Goal: Task Accomplishment & Management: Use online tool/utility

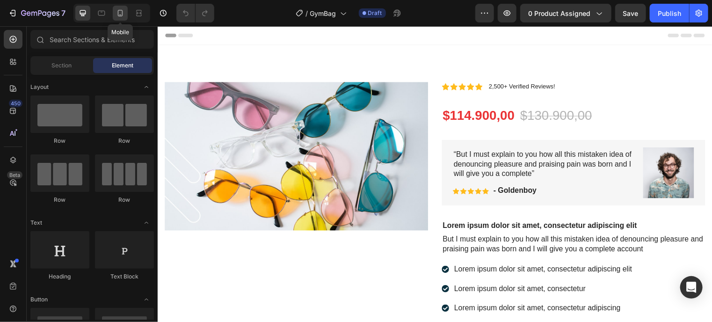
click at [119, 11] on icon at bounding box center [120, 12] width 9 height 9
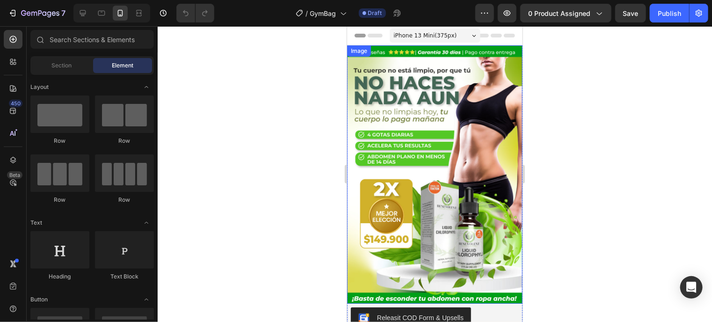
click at [430, 137] on img at bounding box center [434, 174] width 175 height 258
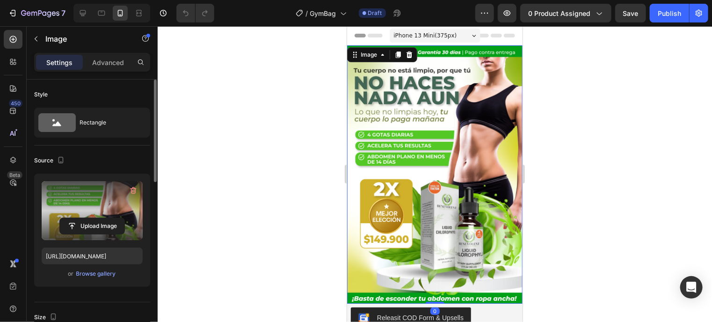
click at [111, 200] on label at bounding box center [92, 210] width 101 height 59
click at [111, 218] on input "file" at bounding box center [92, 226] width 65 height 16
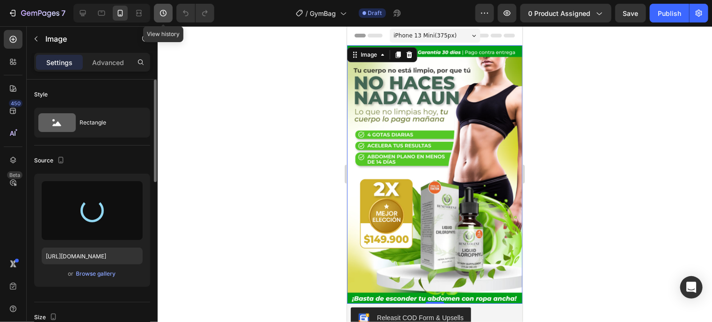
type input "[URL][DOMAIN_NAME]"
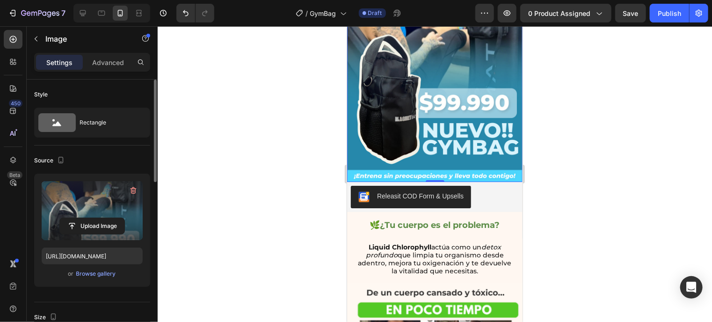
scroll to position [122, 0]
click at [604, 11] on button "0 product assigned" at bounding box center [565, 13] width 91 height 19
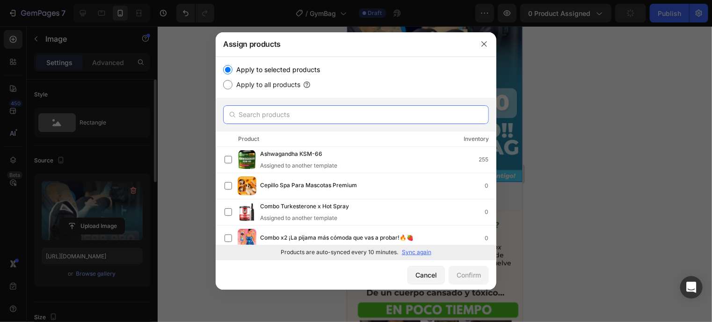
click at [349, 121] on input "text" at bounding box center [356, 114] width 266 height 19
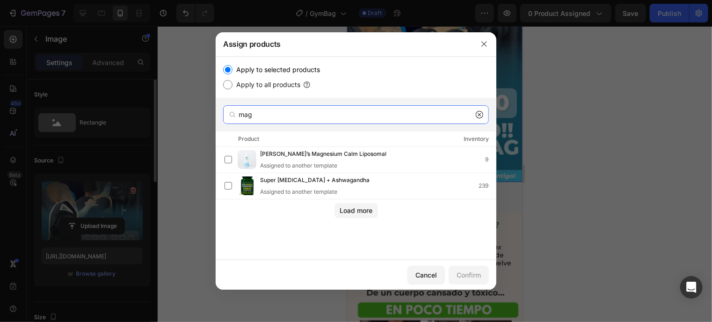
type input "mag"
click at [480, 113] on icon at bounding box center [479, 114] width 7 height 7
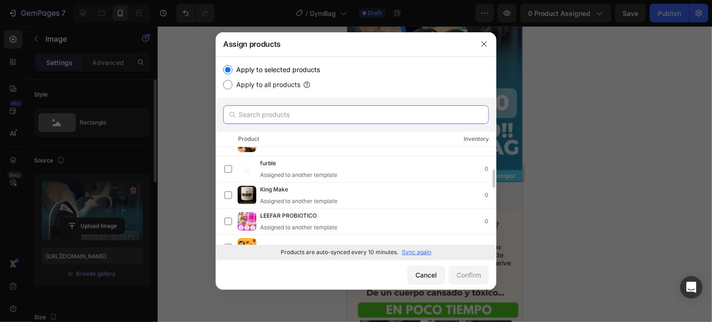
click at [372, 114] on input "text" at bounding box center [356, 114] width 266 height 19
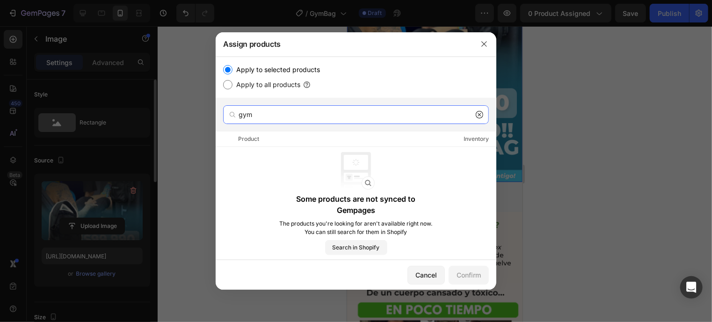
type input "gym"
click at [478, 115] on icon at bounding box center [479, 114] width 7 height 7
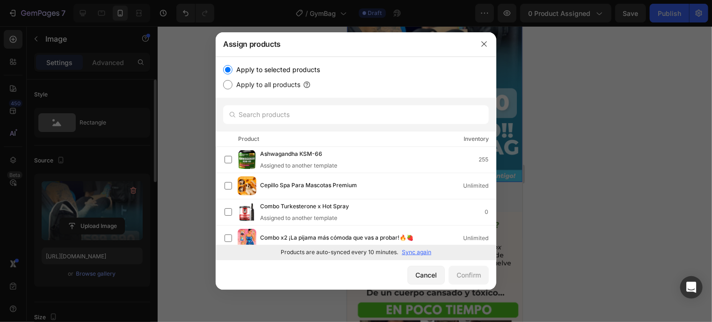
click at [423, 252] on p "Sync again" at bounding box center [416, 252] width 29 height 8
click at [365, 120] on input "text" at bounding box center [356, 114] width 266 height 19
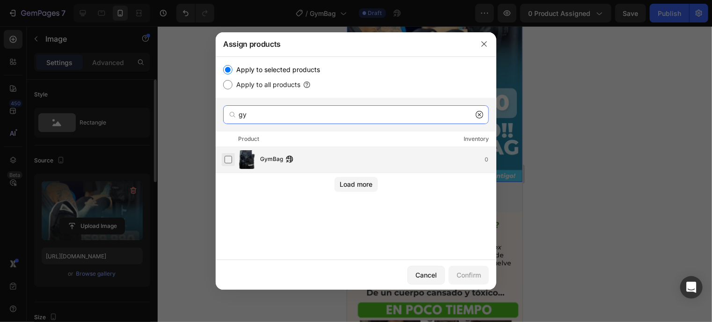
type input "gy"
click at [228, 160] on label at bounding box center [227, 159] width 7 height 7
click at [228, 159] on label at bounding box center [227, 159] width 7 height 7
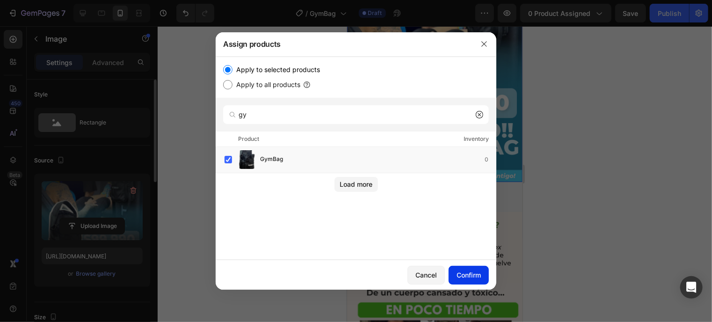
click at [472, 274] on div "Confirm" at bounding box center [468, 275] width 24 height 10
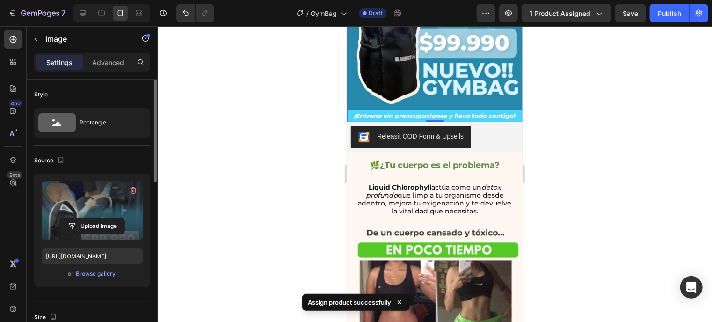
scroll to position [181, 0]
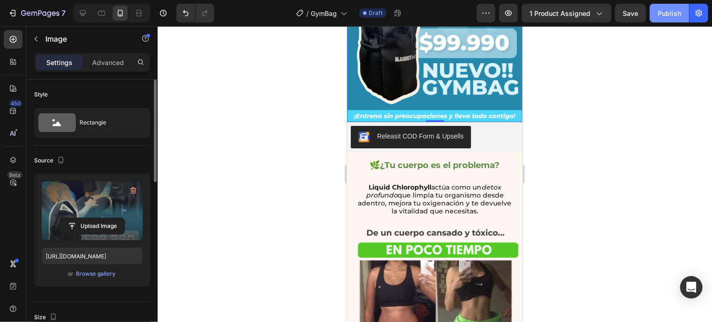
click at [659, 16] on div "Publish" at bounding box center [669, 13] width 23 height 10
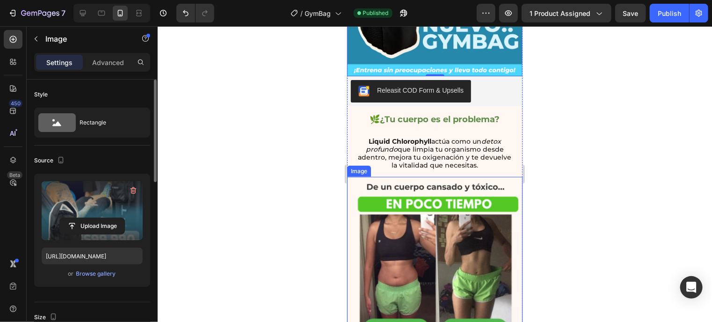
scroll to position [256, 0]
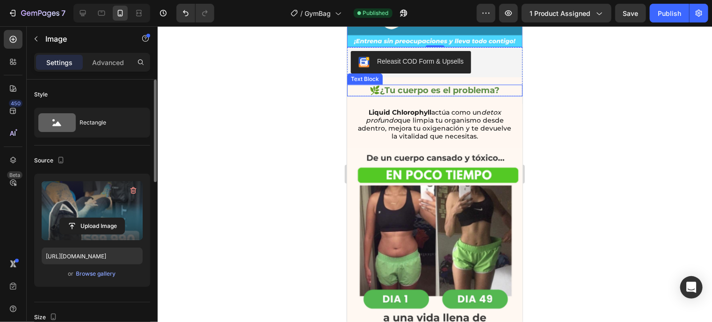
click at [496, 85] on strong "¿Tu cuerpo es el problema?" at bounding box center [440, 90] width 120 height 10
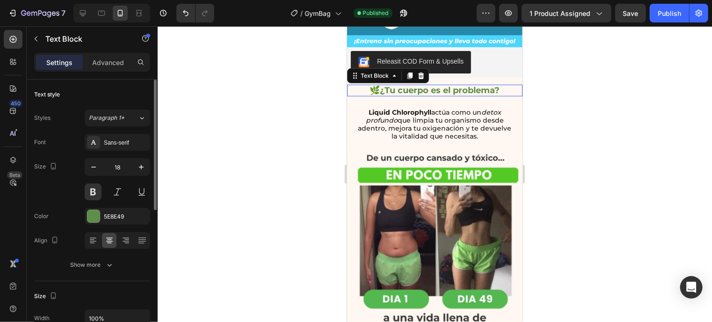
click at [496, 85] on strong "¿Tu cuerpo es el problema?" at bounding box center [440, 90] width 120 height 10
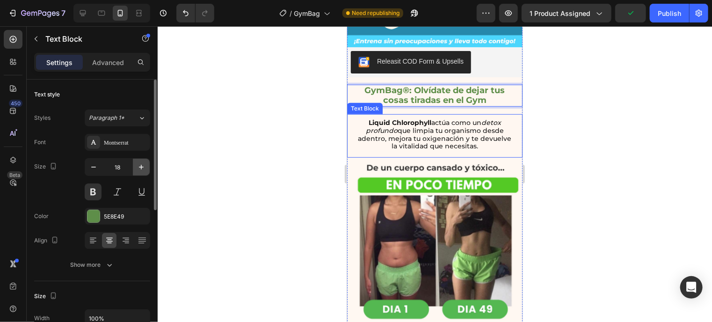
click at [140, 165] on icon "button" at bounding box center [141, 166] width 9 height 9
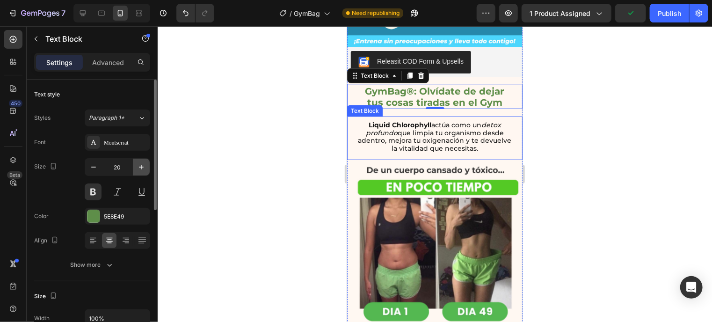
click at [140, 165] on icon "button" at bounding box center [141, 166] width 9 height 9
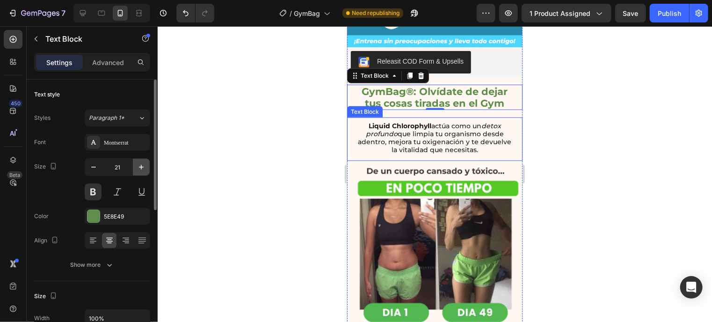
click at [140, 165] on icon "button" at bounding box center [141, 166] width 9 height 9
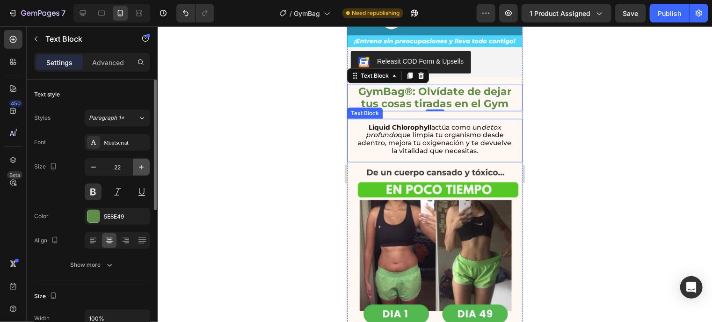
click at [140, 165] on icon "button" at bounding box center [141, 166] width 9 height 9
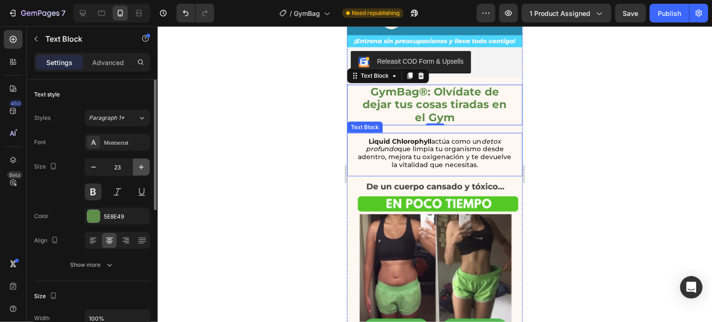
click at [140, 165] on icon "button" at bounding box center [141, 166] width 9 height 9
type input "24"
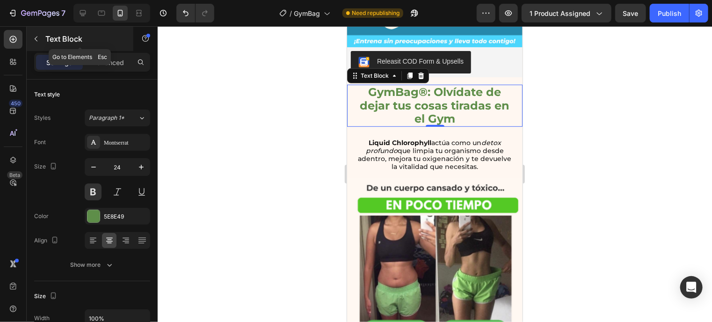
click at [37, 37] on icon "button" at bounding box center [35, 38] width 7 height 7
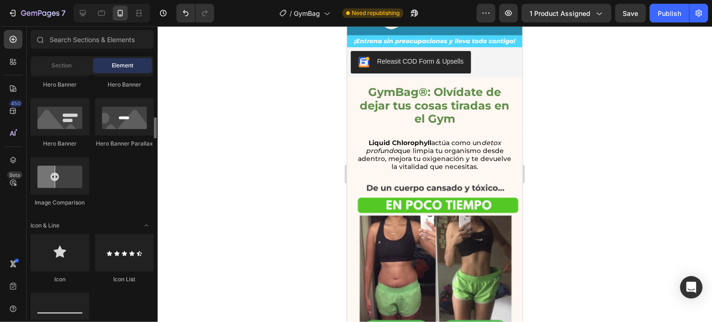
scroll to position [466, 0]
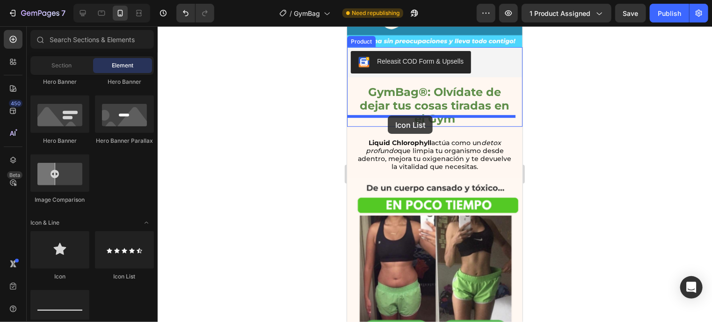
drag, startPoint x: 468, startPoint y: 272, endPoint x: 387, endPoint y: 115, distance: 176.7
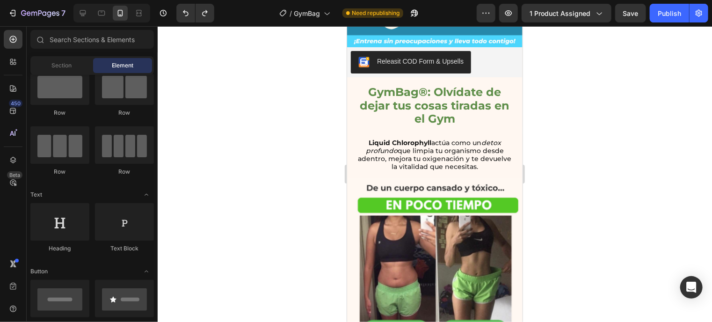
scroll to position [0, 0]
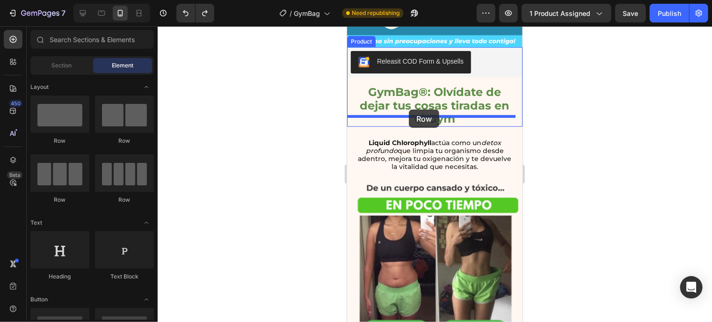
drag, startPoint x: 466, startPoint y: 156, endPoint x: 408, endPoint y: 109, distance: 74.8
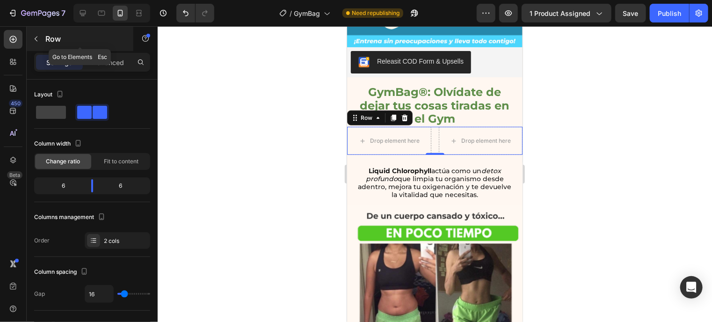
click at [37, 37] on icon "button" at bounding box center [35, 38] width 7 height 7
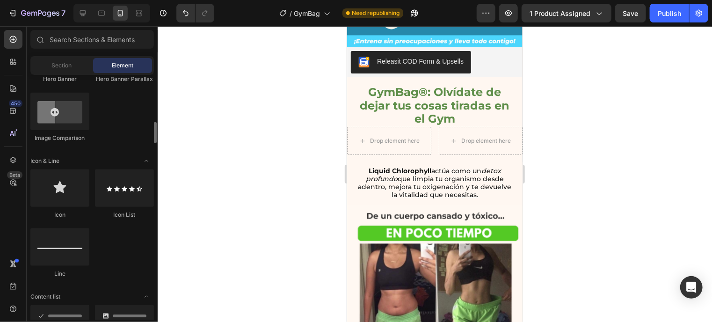
scroll to position [529, 0]
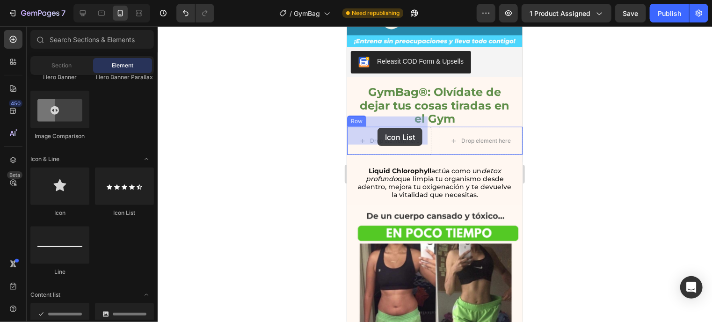
drag, startPoint x: 467, startPoint y: 219, endPoint x: 377, endPoint y: 127, distance: 128.6
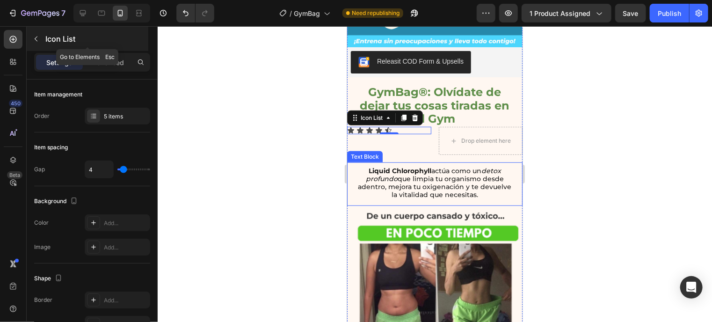
click at [36, 39] on icon "button" at bounding box center [36, 38] width 3 height 5
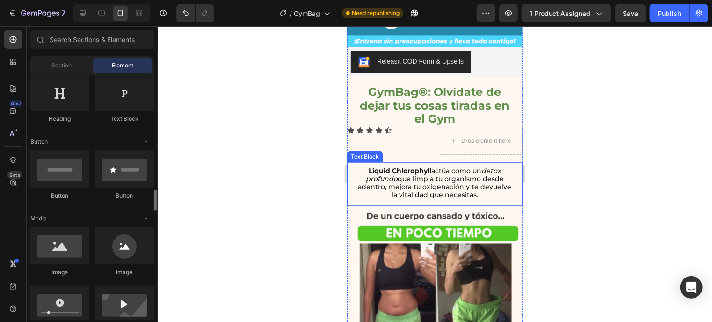
scroll to position [0, 0]
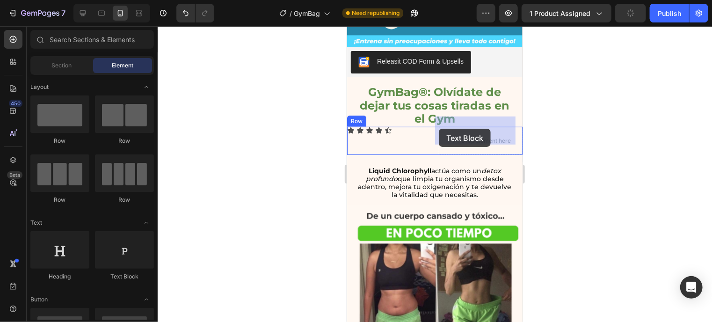
drag, startPoint x: 461, startPoint y: 282, endPoint x: 438, endPoint y: 128, distance: 155.5
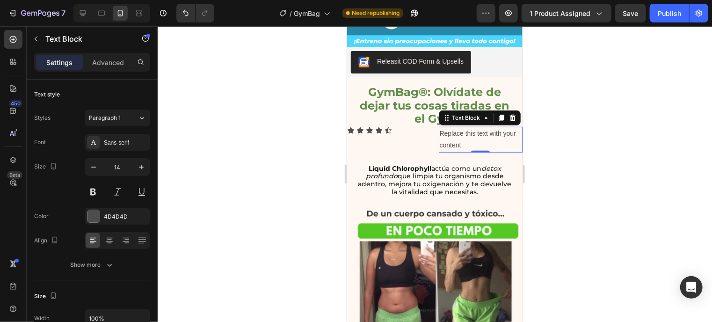
click at [459, 126] on div "Replace this text with your content" at bounding box center [480, 138] width 84 height 25
click at [459, 127] on p "Replace this text with your content" at bounding box center [480, 138] width 82 height 23
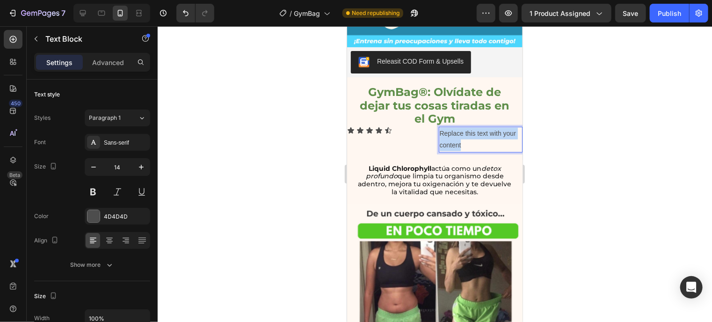
click at [459, 127] on p "Replace this text with your content" at bounding box center [480, 138] width 82 height 23
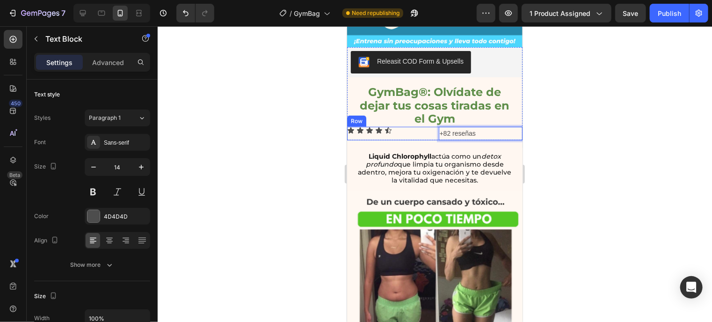
click at [427, 126] on div "Icon Icon Icon Icon Icon Icon List +82 reseñas Text Block 0 Row" at bounding box center [434, 133] width 175 height 14
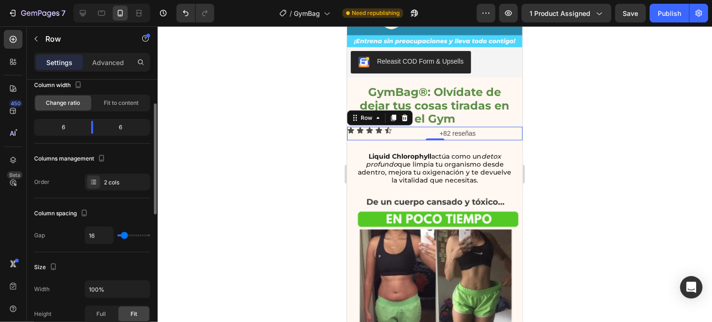
scroll to position [58, 0]
type input "15"
type input "11"
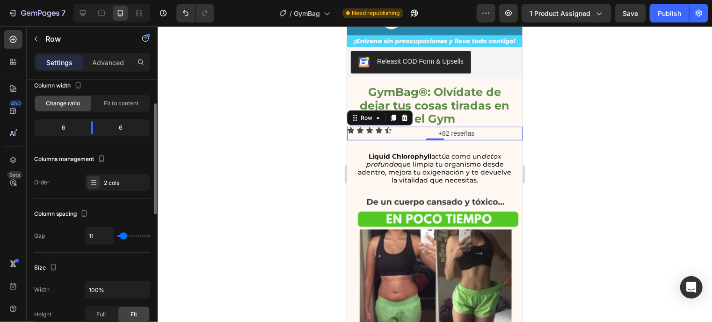
type input "9"
type input "8"
type input "6"
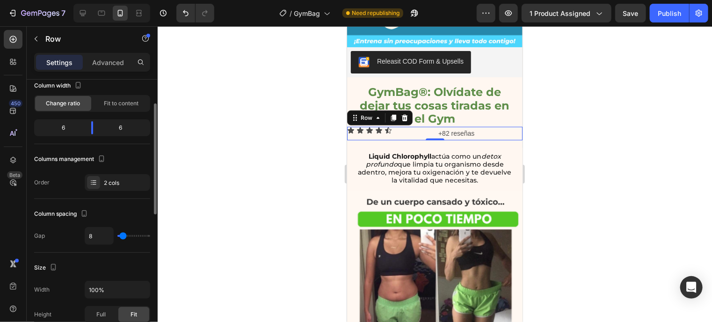
type input "6"
type input "8"
type input "9"
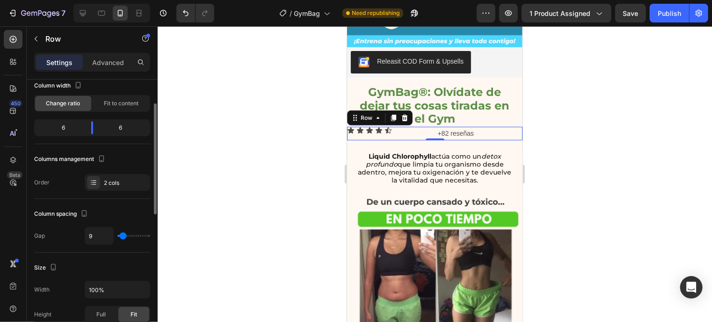
click at [123, 235] on input "range" at bounding box center [133, 236] width 33 height 2
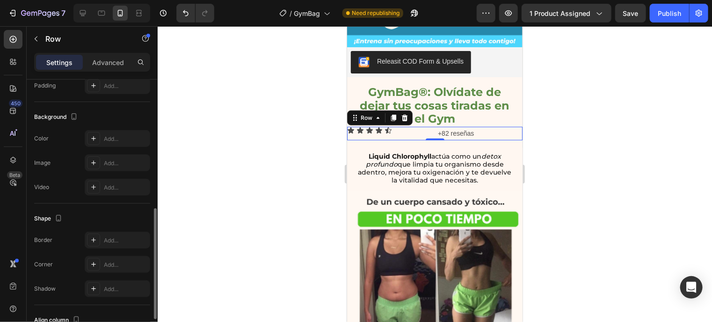
scroll to position [311, 0]
click at [99, 63] on p "Advanced" at bounding box center [108, 63] width 32 height 10
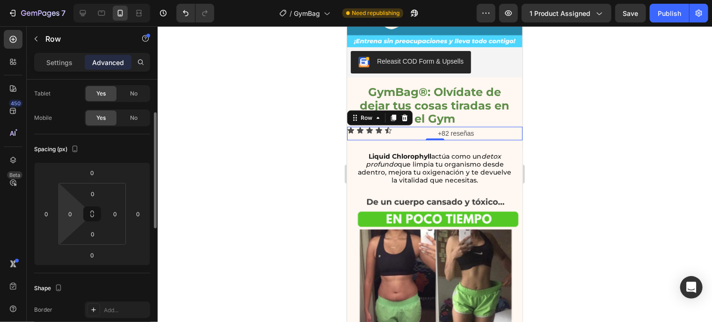
scroll to position [0, 0]
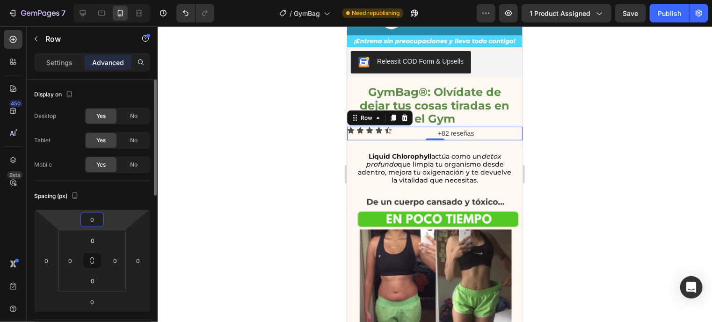
click at [93, 219] on input "0" at bounding box center [92, 219] width 19 height 14
type input "5"
type input "10"
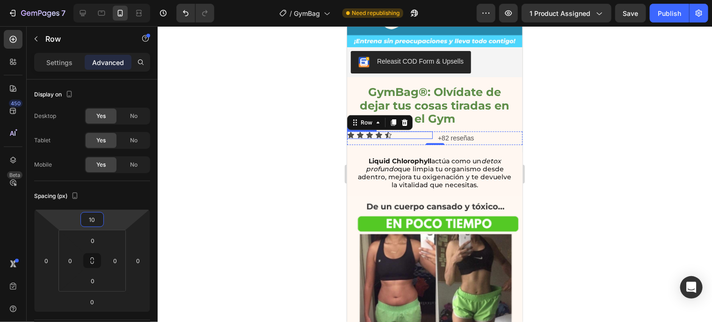
click at [401, 131] on div "Icon Icon Icon Icon Icon" at bounding box center [390, 134] width 86 height 7
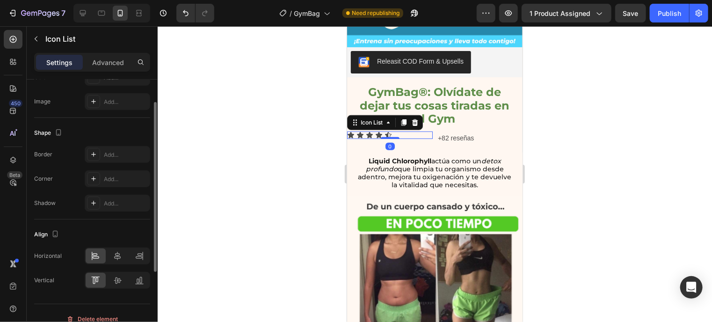
scroll to position [156, 0]
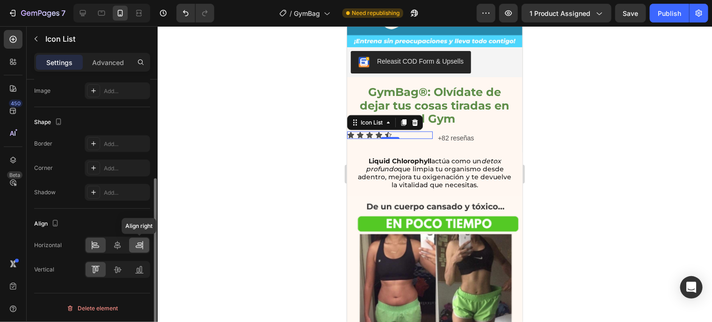
click at [140, 250] on div at bounding box center [139, 245] width 20 height 15
click at [114, 269] on icon at bounding box center [117, 269] width 9 height 9
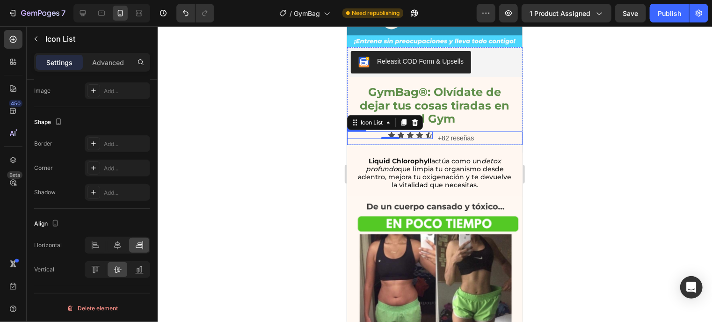
click at [426, 131] on div "Icon Icon Icon Icon Icon Icon List 0" at bounding box center [390, 138] width 86 height 14
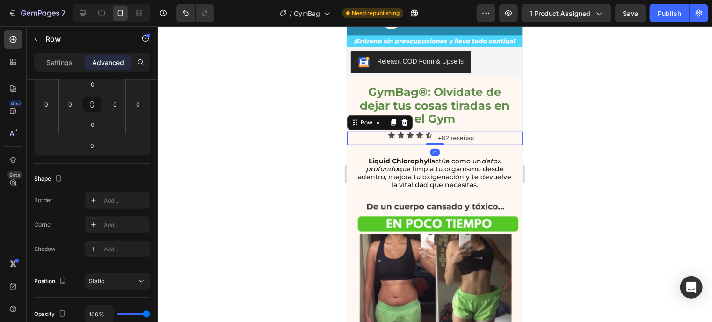
scroll to position [0, 0]
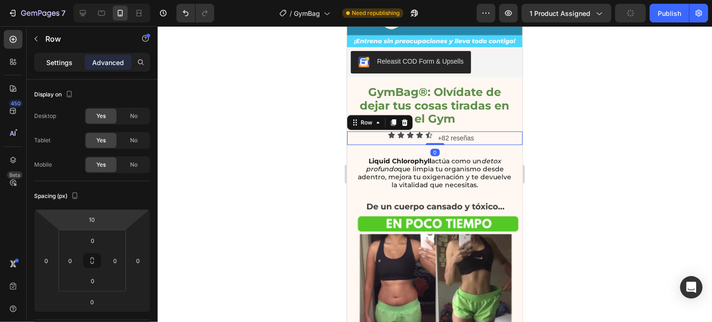
click at [65, 61] on p "Settings" at bounding box center [59, 63] width 26 height 10
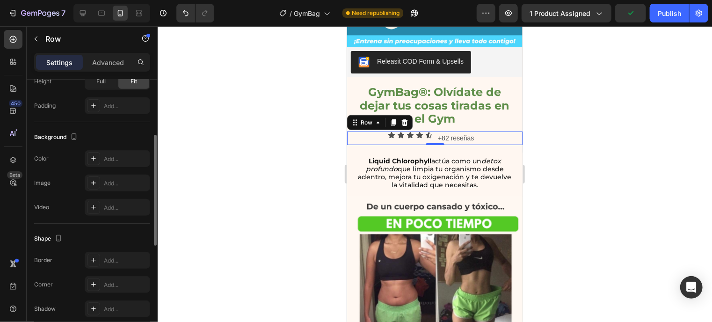
scroll to position [383, 0]
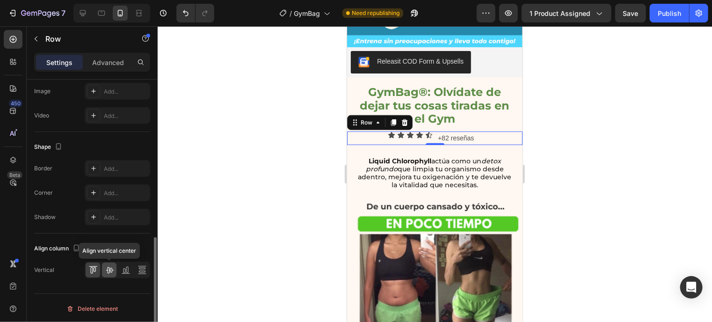
click at [114, 267] on icon at bounding box center [109, 269] width 9 height 9
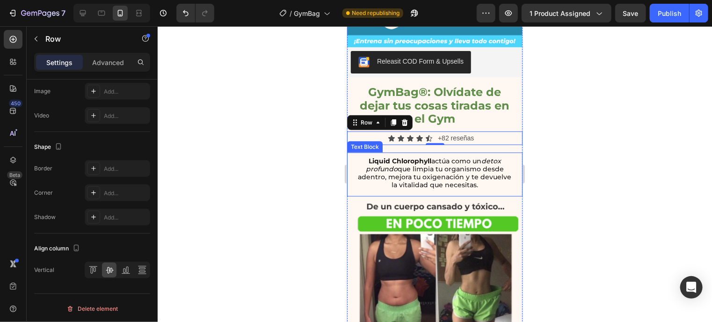
click at [468, 163] on p "Liquid Chlorophyll actúa como un detox profundo que limpia tu organismo desde a…" at bounding box center [434, 172] width 157 height 31
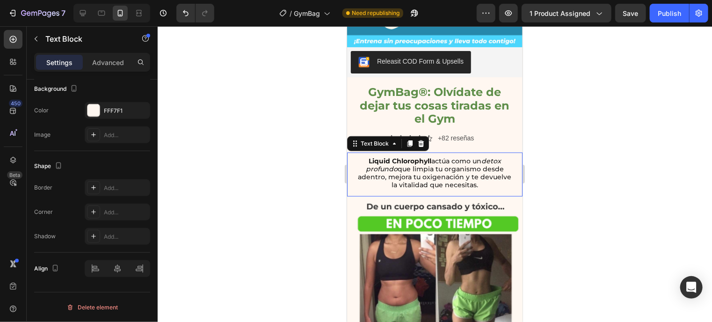
scroll to position [0, 0]
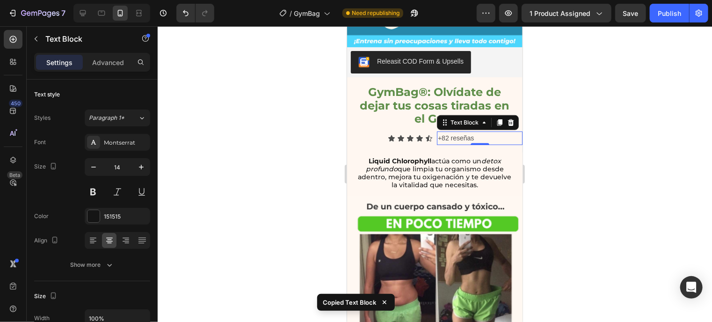
click at [477, 132] on p "+82 reseñas" at bounding box center [479, 138] width 84 height 12
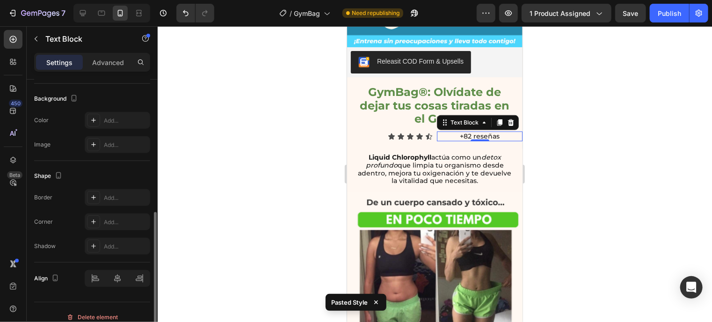
scroll to position [273, 0]
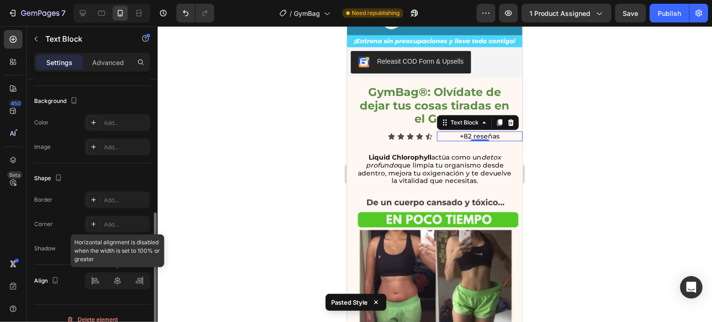
click at [90, 282] on div at bounding box center [117, 280] width 65 height 17
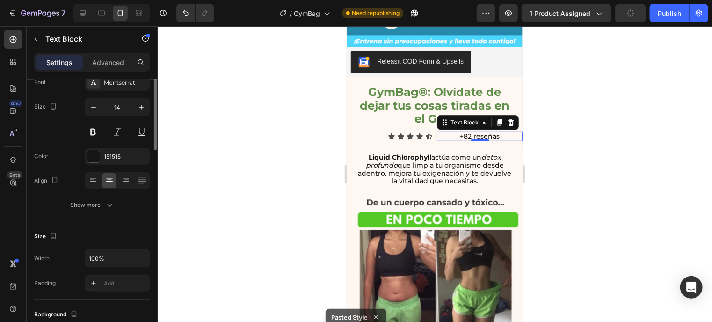
scroll to position [0, 0]
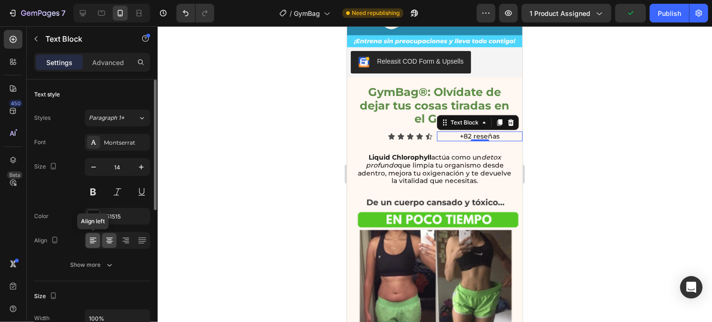
click at [94, 246] on div at bounding box center [93, 240] width 14 height 15
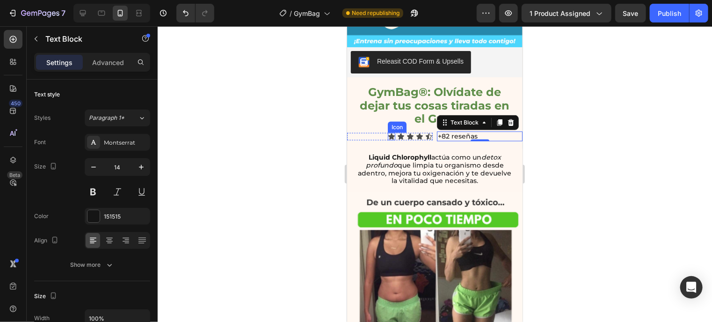
click at [388, 133] on icon at bounding box center [391, 136] width 7 height 6
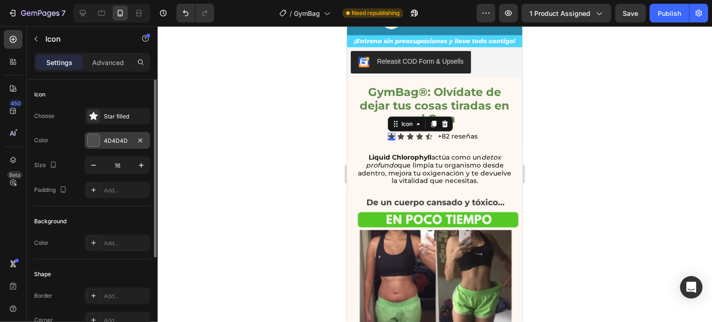
click at [94, 140] on div at bounding box center [93, 140] width 12 height 12
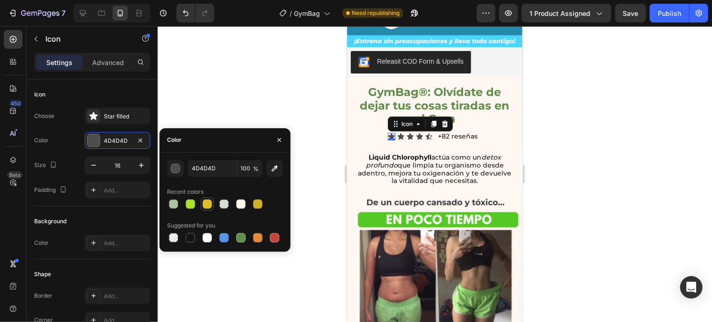
click at [204, 205] on div at bounding box center [207, 203] width 9 height 9
click at [188, 207] on div at bounding box center [190, 203] width 9 height 9
click at [204, 203] on div at bounding box center [207, 203] width 9 height 9
click at [175, 168] on div "button" at bounding box center [175, 168] width 9 height 9
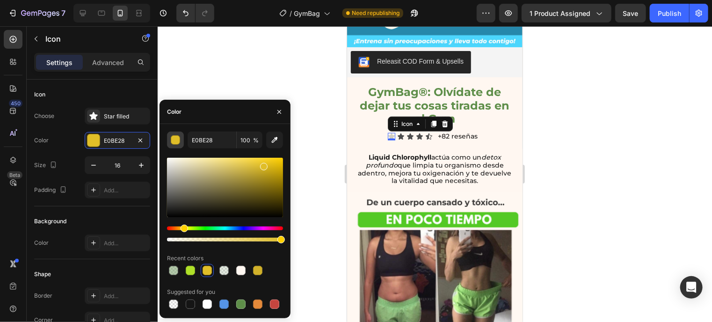
click at [175, 168] on div at bounding box center [225, 187] width 116 height 59
click at [219, 307] on div at bounding box center [223, 303] width 11 height 11
type input "5594E7"
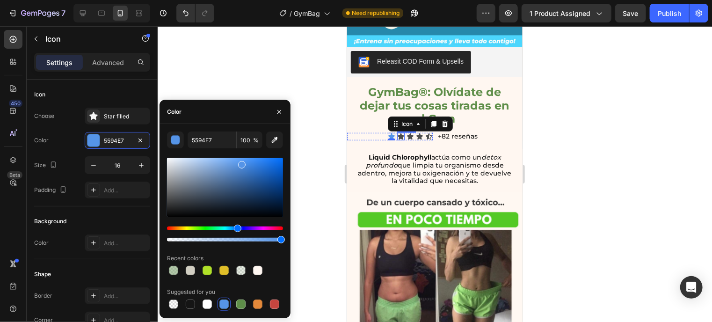
click at [397, 133] on icon at bounding box center [400, 136] width 7 height 6
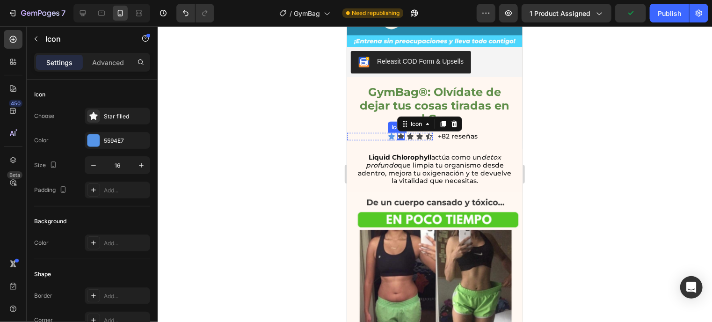
click at [387, 132] on div "Icon" at bounding box center [390, 135] width 7 height 7
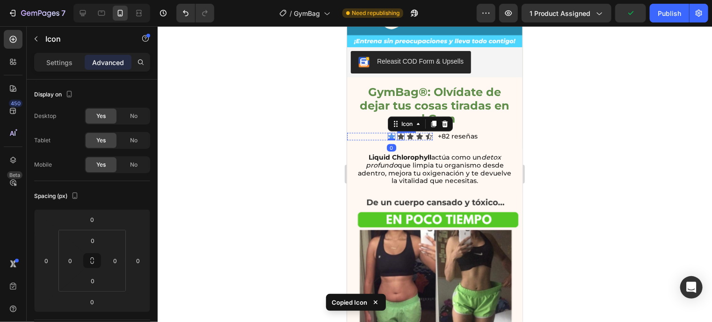
click at [397, 133] on icon at bounding box center [400, 136] width 7 height 6
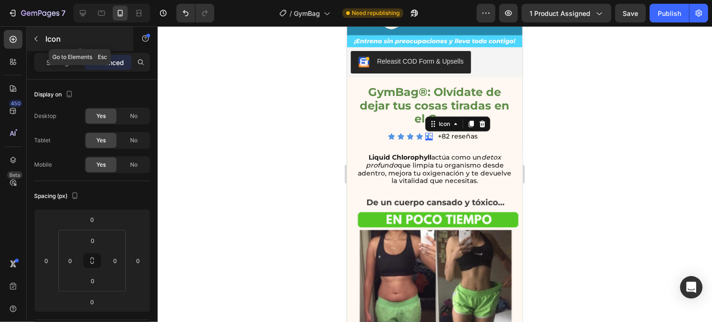
click at [39, 37] on icon "button" at bounding box center [35, 38] width 7 height 7
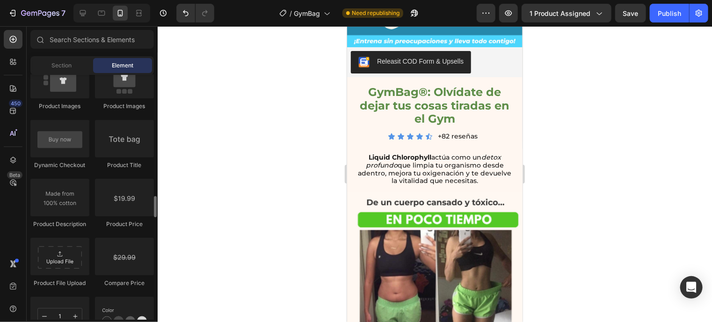
scroll to position [1464, 0]
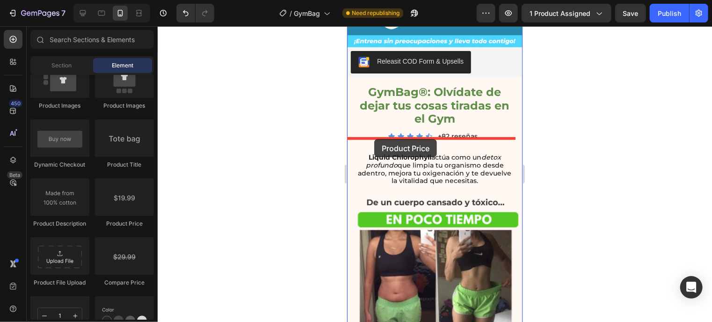
drag, startPoint x: 456, startPoint y: 233, endPoint x: 372, endPoint y: 138, distance: 126.2
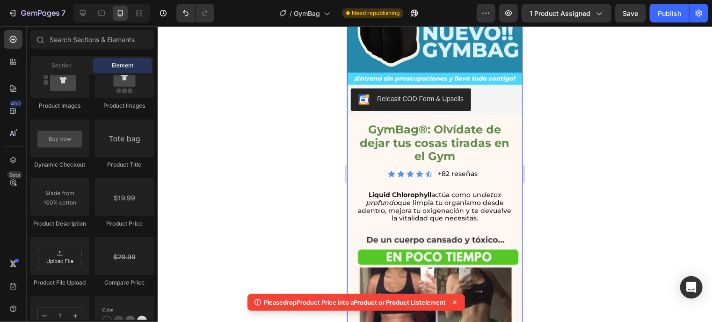
scroll to position [218, 0]
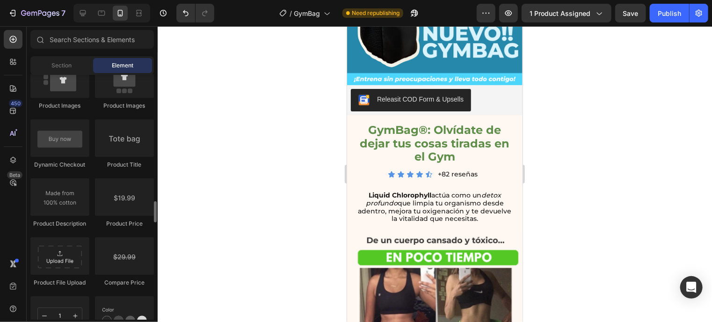
click at [123, 230] on div "Product Product Product Product List Related Products Sticky Add to Cart Add to…" at bounding box center [91, 176] width 123 height 709
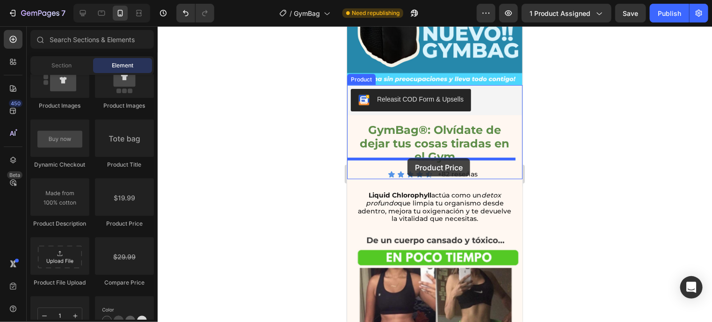
drag, startPoint x: 472, startPoint y: 220, endPoint x: 407, endPoint y: 158, distance: 90.0
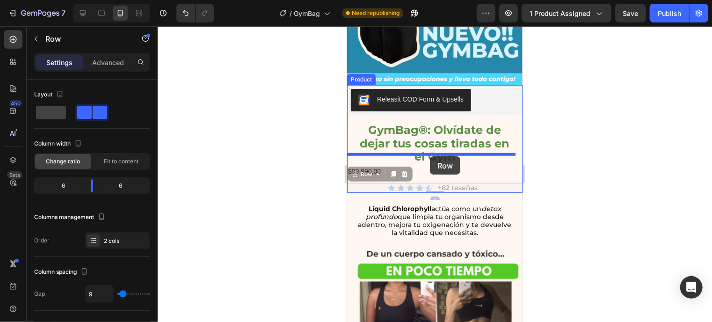
drag, startPoint x: 431, startPoint y: 179, endPoint x: 429, endPoint y: 156, distance: 23.5
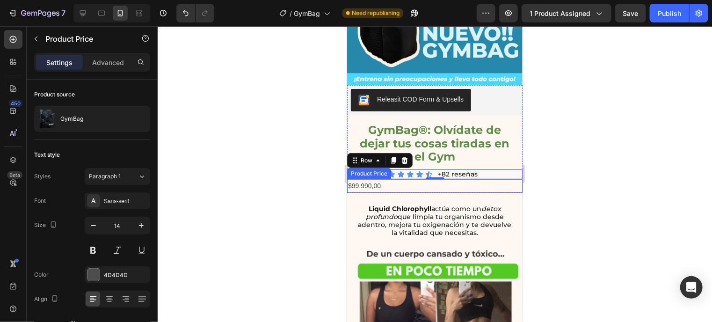
click at [401, 179] on div "$99.990,00" at bounding box center [434, 186] width 175 height 14
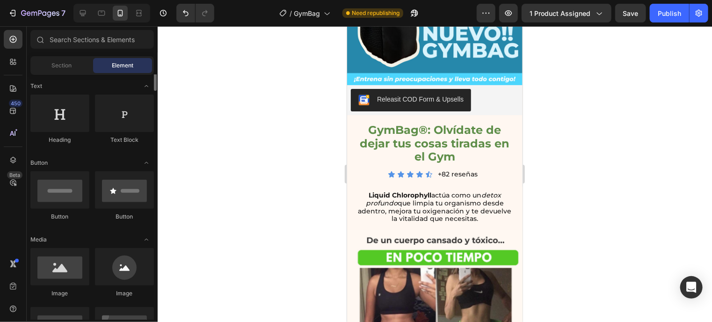
scroll to position [0, 0]
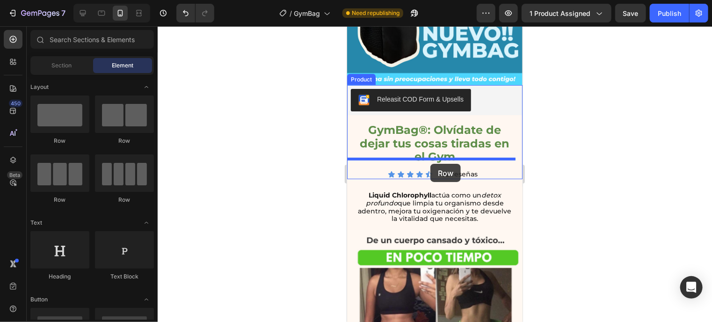
drag, startPoint x: 462, startPoint y: 149, endPoint x: 430, endPoint y: 163, distance: 35.0
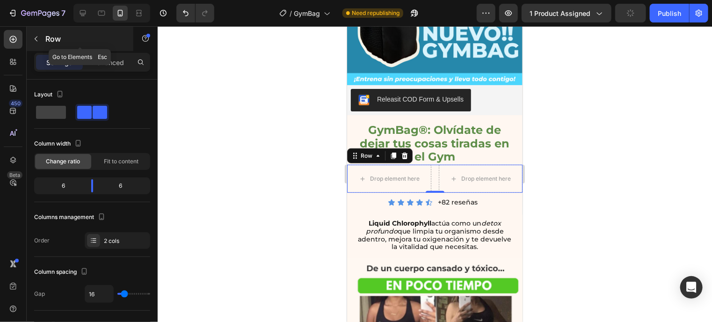
click at [35, 36] on icon "button" at bounding box center [35, 38] width 7 height 7
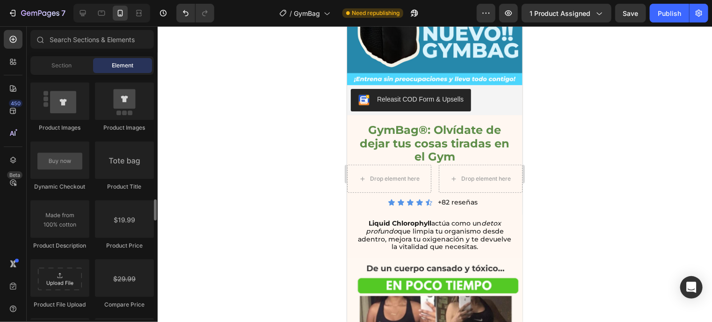
scroll to position [1442, 0]
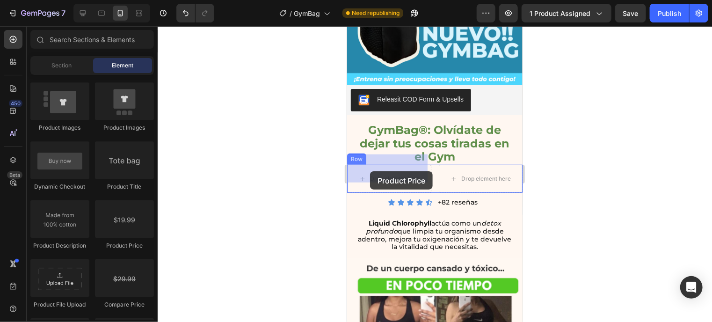
drag, startPoint x: 455, startPoint y: 239, endPoint x: 359, endPoint y: 172, distance: 117.3
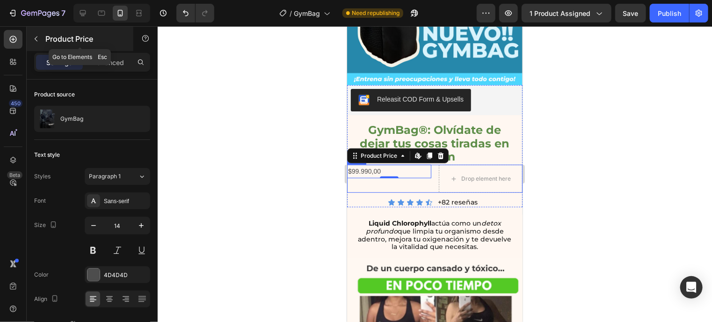
click at [36, 38] on icon "button" at bounding box center [35, 38] width 7 height 7
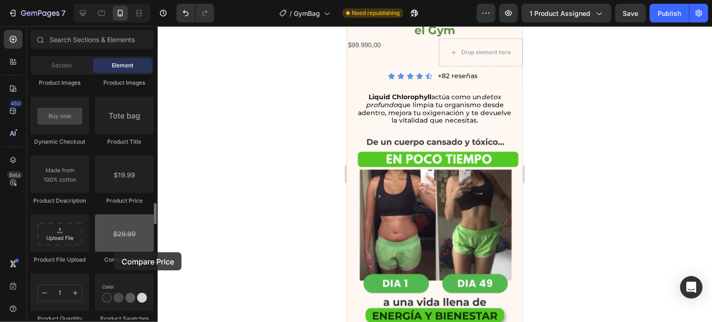
scroll to position [347, 0]
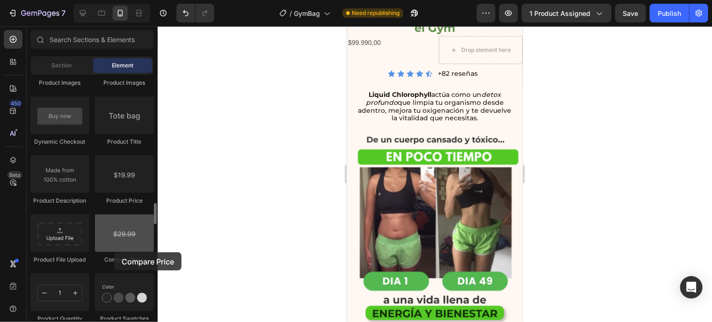
drag, startPoint x: 125, startPoint y: 241, endPoint x: 109, endPoint y: 248, distance: 18.2
click at [109, 248] on div at bounding box center [124, 232] width 59 height 37
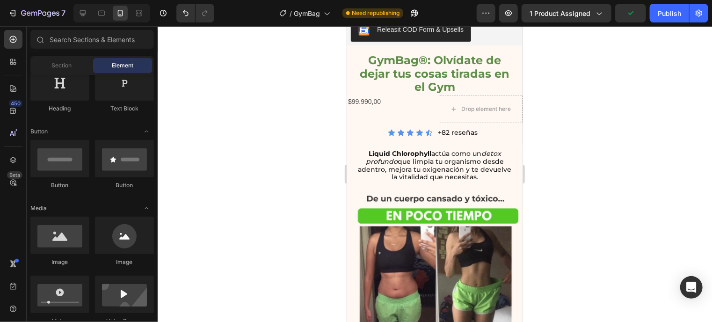
scroll to position [0, 0]
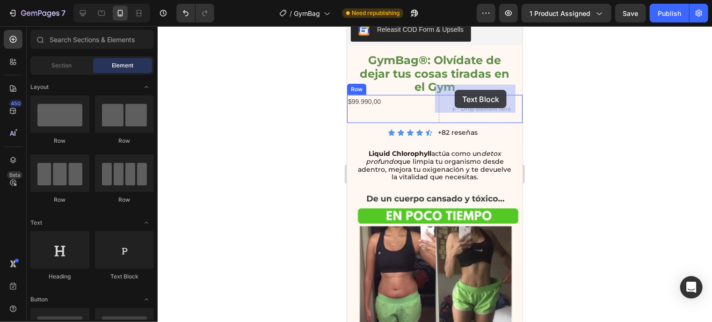
drag, startPoint x: 470, startPoint y: 287, endPoint x: 453, endPoint y: 90, distance: 198.0
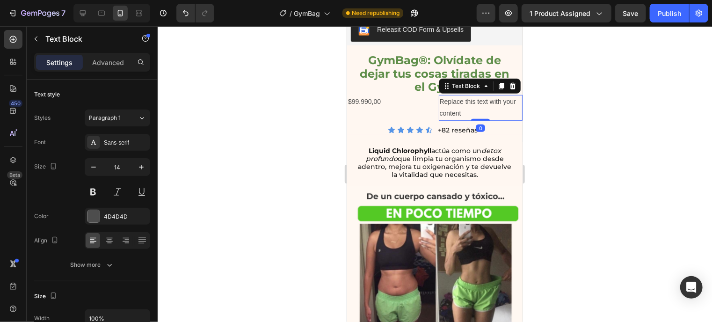
click at [453, 94] on div "Replace this text with your content" at bounding box center [480, 106] width 84 height 25
click at [453, 95] on p "Replace this text with your content" at bounding box center [480, 106] width 82 height 23
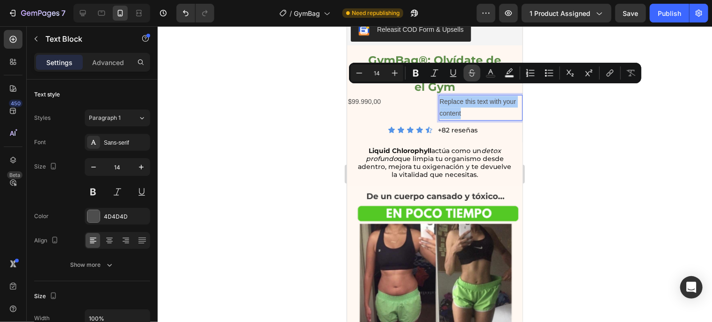
click at [471, 71] on icon "Editor contextual toolbar" at bounding box center [471, 72] width 9 height 9
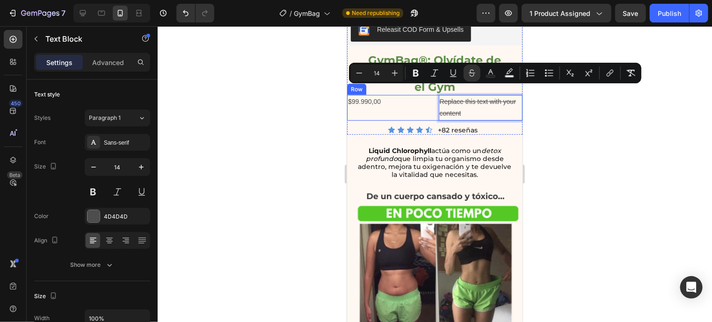
click at [427, 106] on div "$99.990,00 Product Price Product Price Replace this text with your content Text…" at bounding box center [434, 106] width 175 height 25
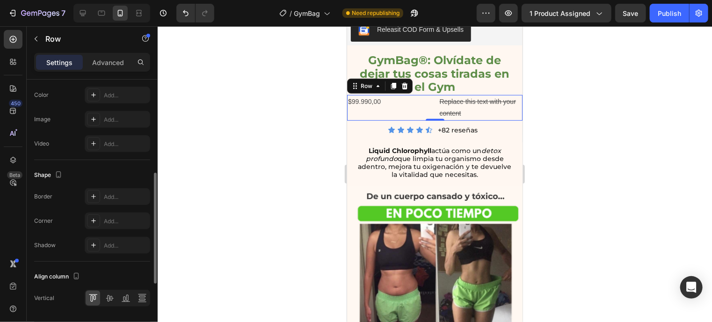
scroll to position [383, 0]
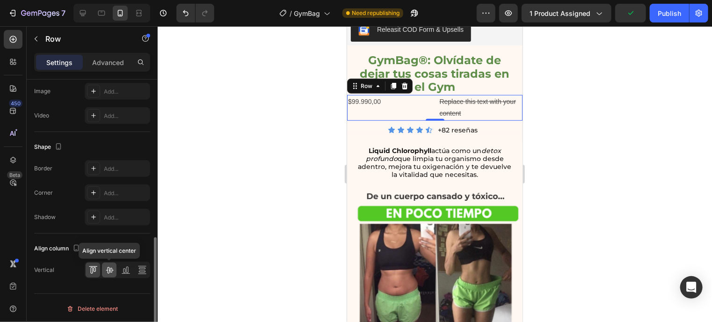
click at [110, 267] on icon at bounding box center [109, 270] width 7 height 7
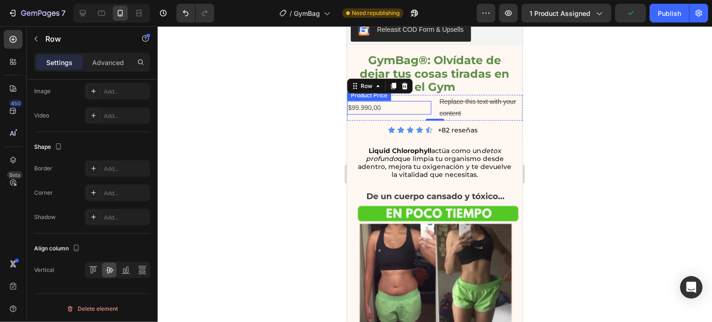
click at [396, 101] on div "$99.990,00" at bounding box center [389, 108] width 84 height 14
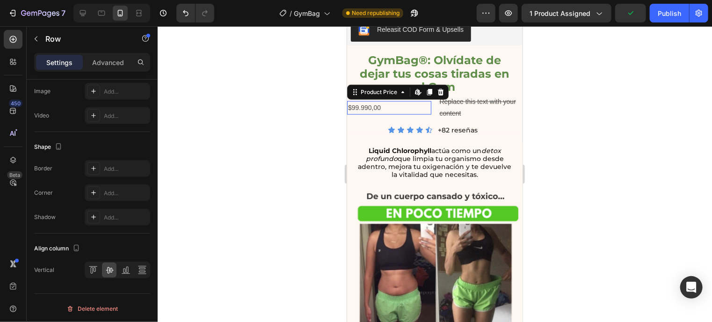
scroll to position [0, 0]
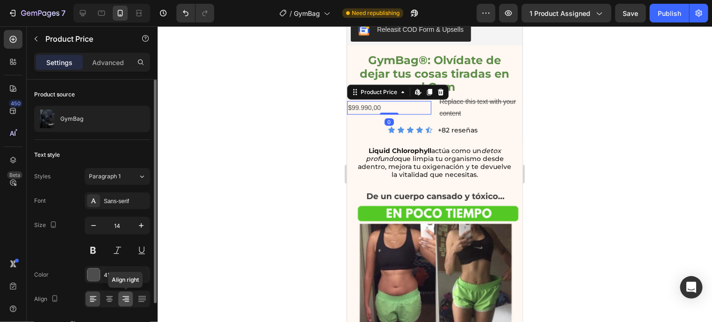
click at [126, 298] on icon at bounding box center [125, 298] width 9 height 9
click at [138, 226] on icon "button" at bounding box center [141, 225] width 9 height 9
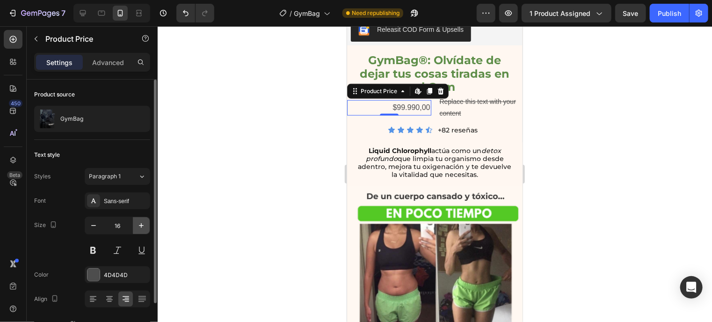
click at [138, 226] on icon "button" at bounding box center [141, 225] width 9 height 9
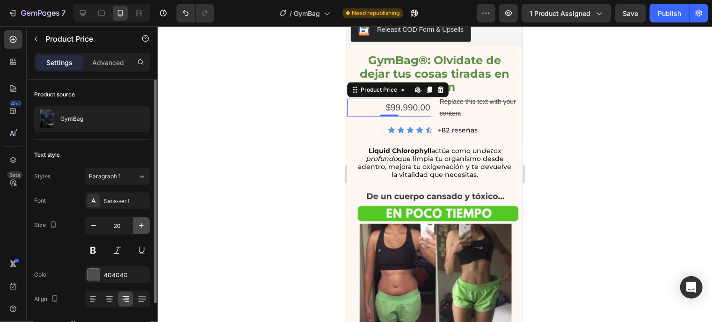
click at [138, 226] on icon "button" at bounding box center [141, 225] width 9 height 9
type input "23"
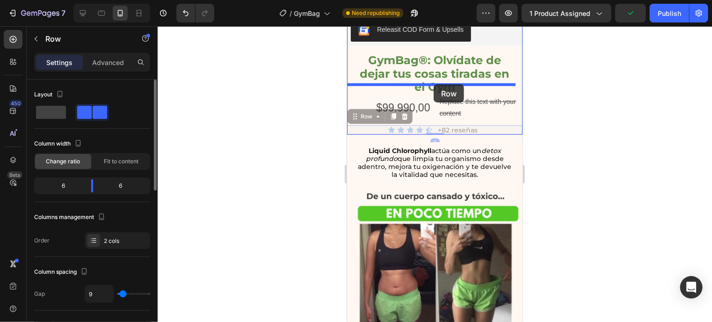
drag, startPoint x: 430, startPoint y: 123, endPoint x: 433, endPoint y: 84, distance: 38.9
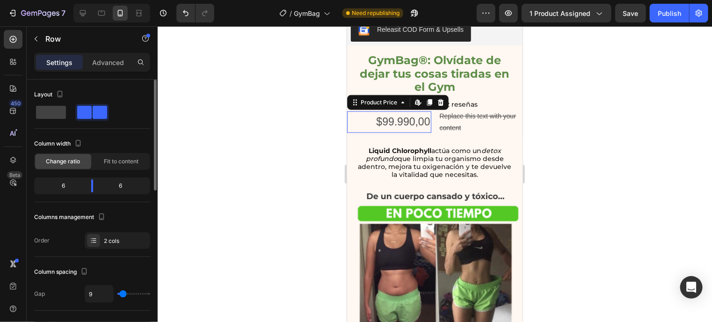
click at [426, 118] on div "$99.990,00" at bounding box center [389, 121] width 84 height 21
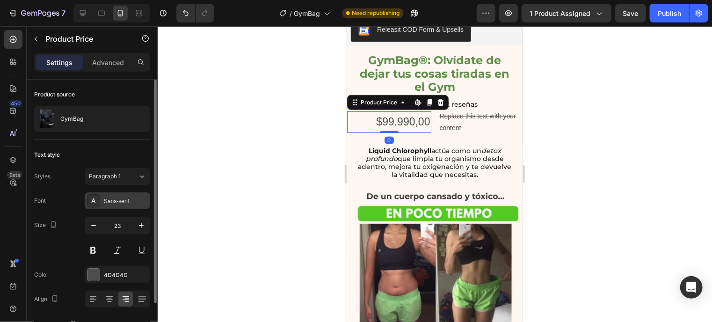
click at [133, 199] on div "Sans-serif" at bounding box center [126, 201] width 44 height 8
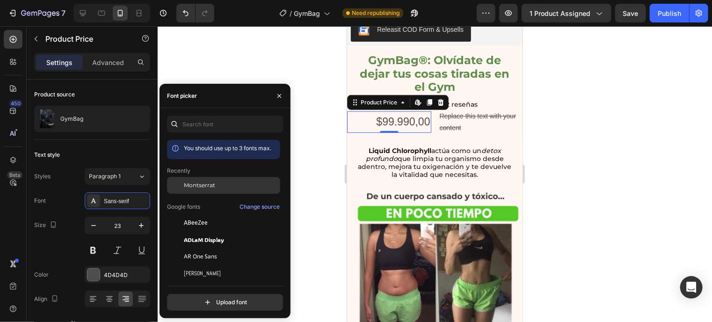
click at [219, 248] on div "Montserrat" at bounding box center [223, 256] width 113 height 17
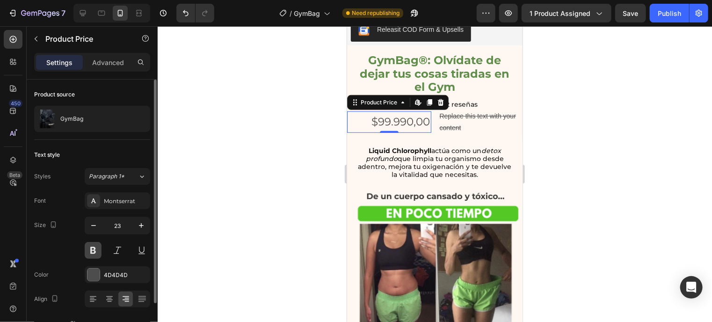
click at [97, 247] on button at bounding box center [93, 250] width 17 height 17
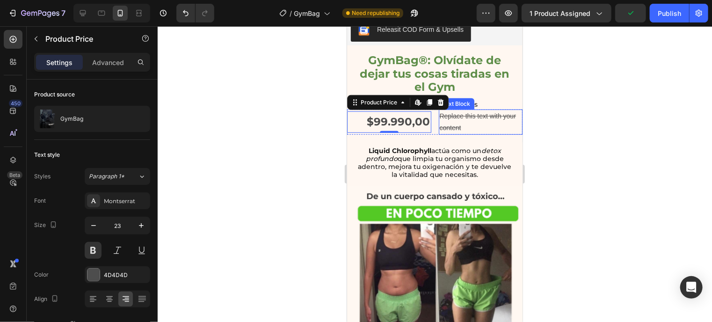
click at [471, 121] on p "Replace this text with your content" at bounding box center [480, 121] width 82 height 23
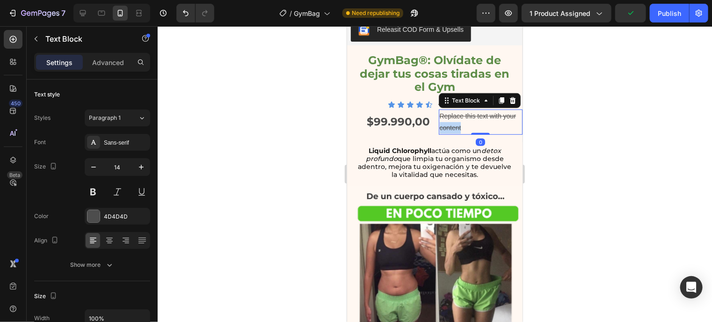
click at [450, 116] on s "Replace this text with your content" at bounding box center [477, 121] width 76 height 19
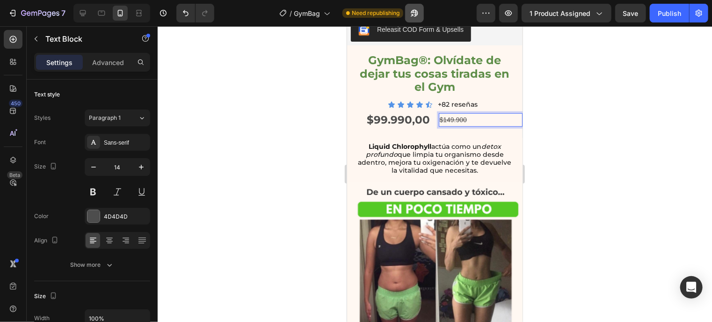
scroll to position [292, 0]
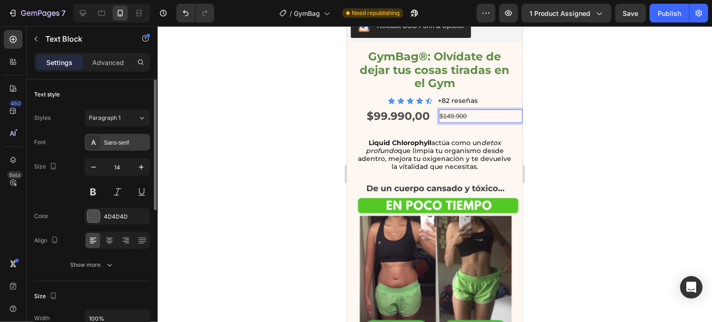
click at [106, 140] on div "Sans-serif" at bounding box center [126, 142] width 44 height 8
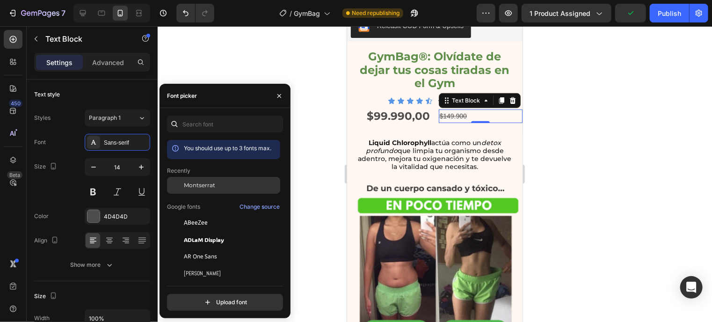
click at [210, 187] on span "Montserrat" at bounding box center [199, 185] width 31 height 8
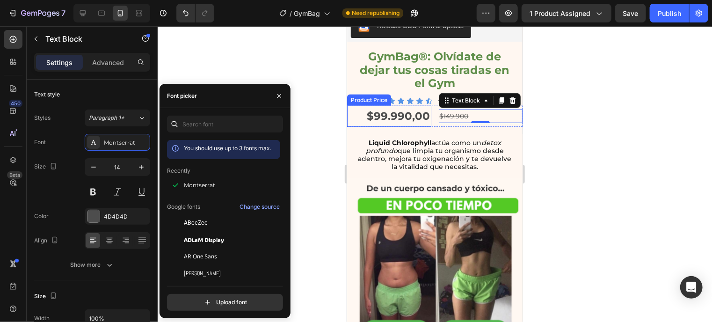
click at [424, 109] on div "$99.990,00" at bounding box center [389, 115] width 84 height 21
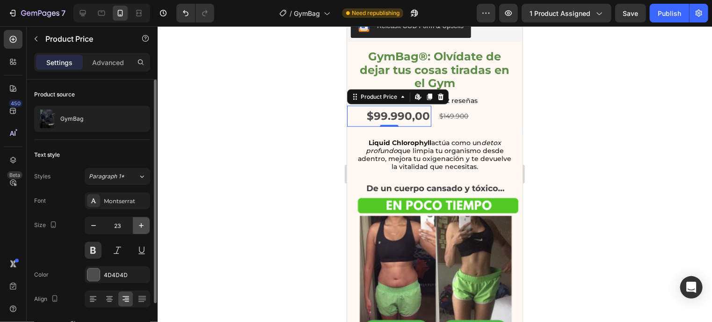
click at [143, 219] on button "button" at bounding box center [141, 225] width 17 height 17
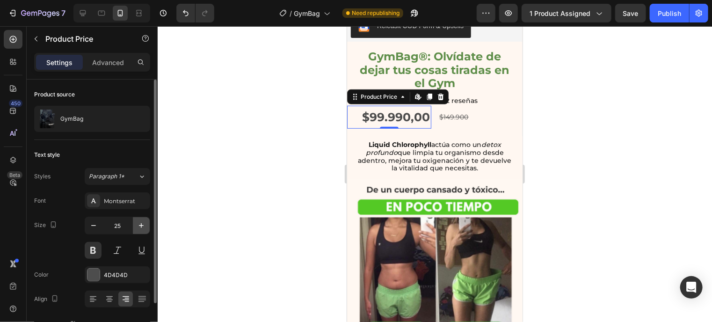
click at [143, 219] on button "button" at bounding box center [141, 225] width 17 height 17
type input "26"
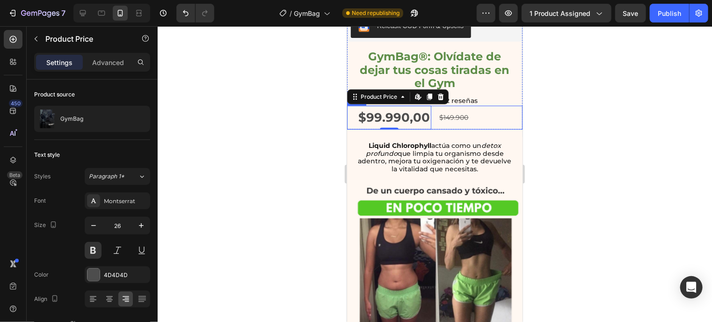
click at [432, 116] on div "$99.990,00 Product Price Edit content in Shopify 0 Product Price Edit content i…" at bounding box center [434, 117] width 175 height 24
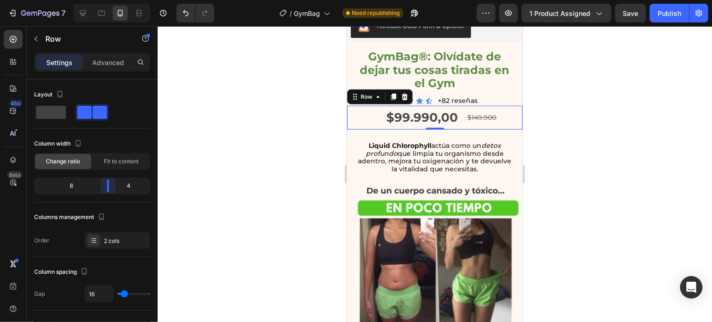
drag, startPoint x: 96, startPoint y: 188, endPoint x: 109, endPoint y: 188, distance: 12.6
click at [109, 0] on body "7 Version history / GymBag Need republishing Preview 1 product assigned Save Pu…" at bounding box center [356, 0] width 712 height 0
type input "15"
type input "11"
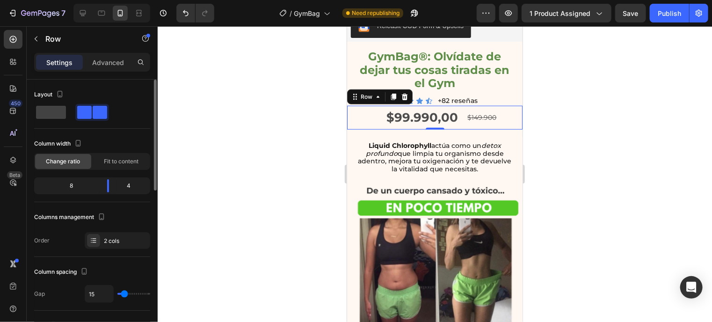
type input "11"
type input "9"
type input "6"
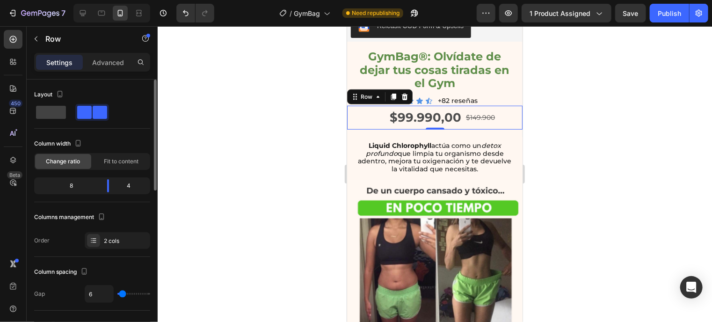
type input "8"
type input "6"
type input "0"
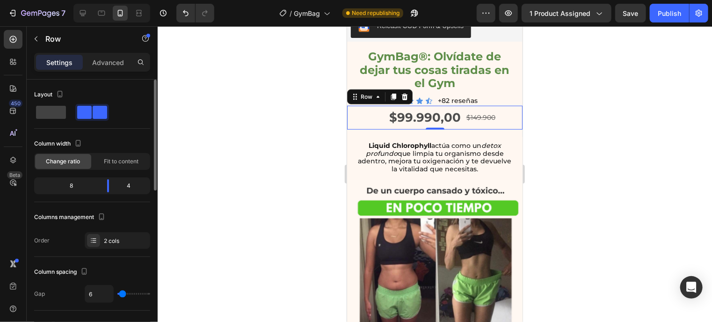
type input "0"
type input "2"
type input "8"
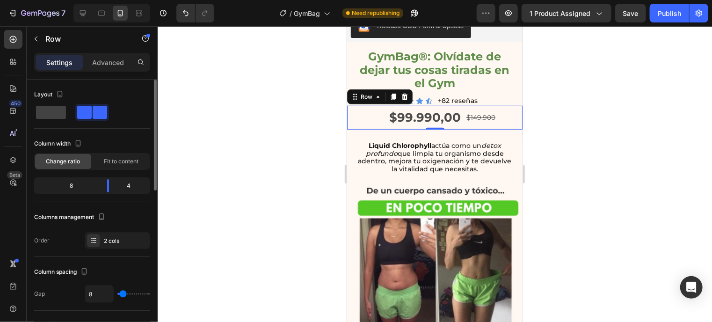
type input "9"
type input "16"
type input "20"
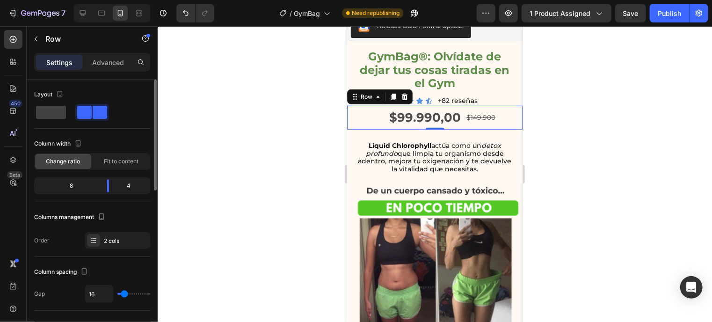
type input "20"
type input "16"
type input "15"
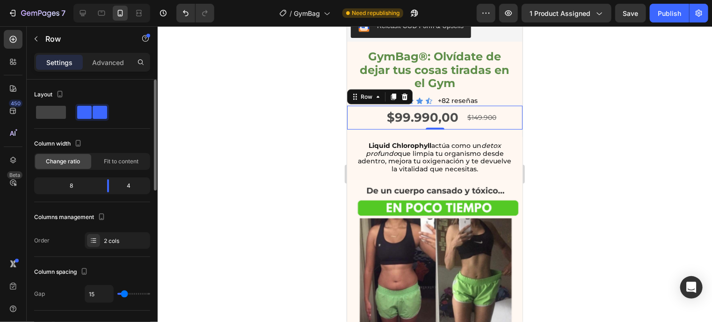
type input "13"
type input "11"
click at [123, 293] on input "range" at bounding box center [133, 294] width 33 height 2
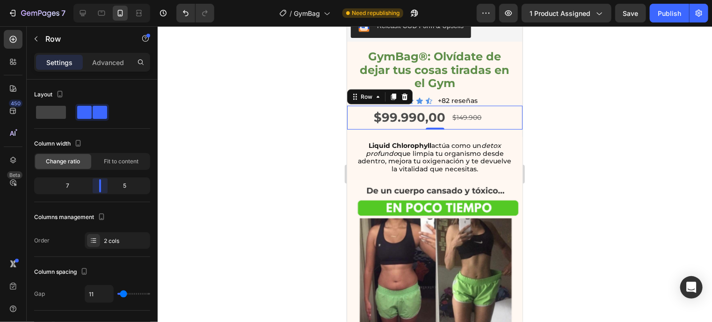
drag, startPoint x: 109, startPoint y: 187, endPoint x: 104, endPoint y: 188, distance: 4.8
click at [104, 0] on body "7 Version history / GymBag Need republishing Preview 1 product assigned Save Pu…" at bounding box center [356, 0] width 712 height 0
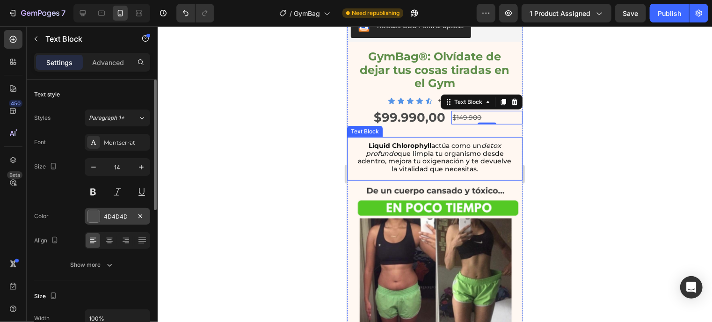
click at [99, 214] on div at bounding box center [93, 216] width 12 height 12
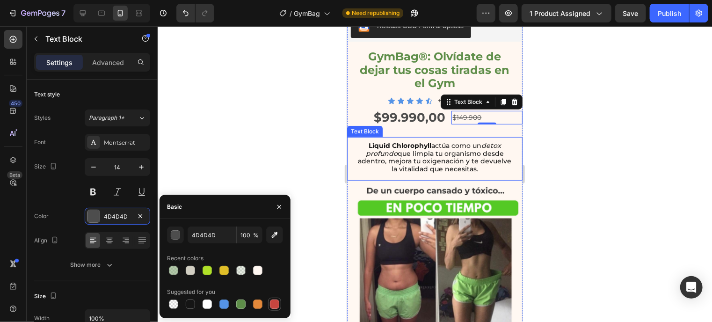
click at [271, 301] on div at bounding box center [274, 303] width 9 height 9
type input "C5453F"
click at [95, 190] on button at bounding box center [93, 191] width 17 height 17
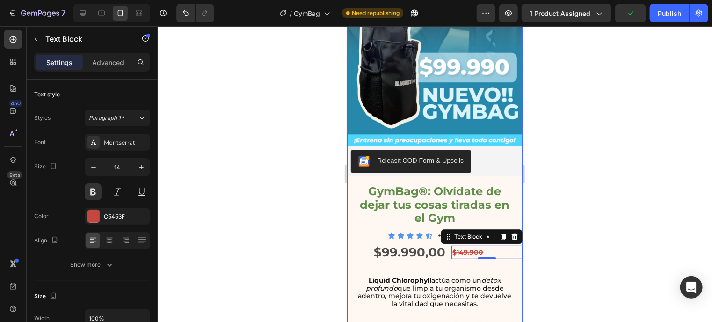
scroll to position [158, 0]
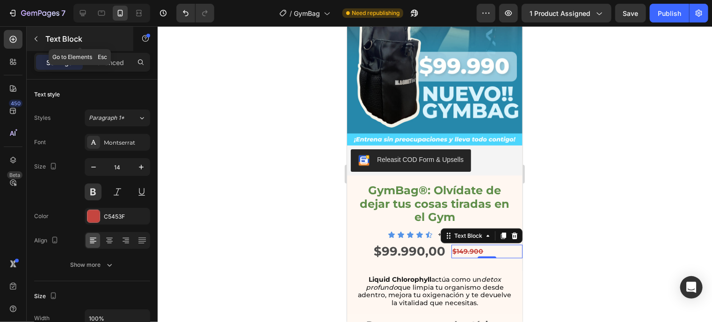
click at [39, 39] on icon "button" at bounding box center [35, 38] width 7 height 7
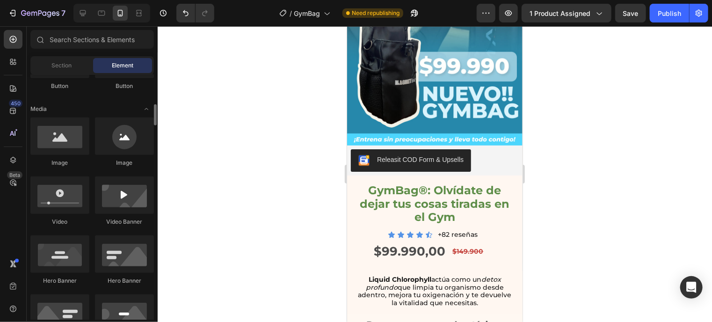
scroll to position [277, 0]
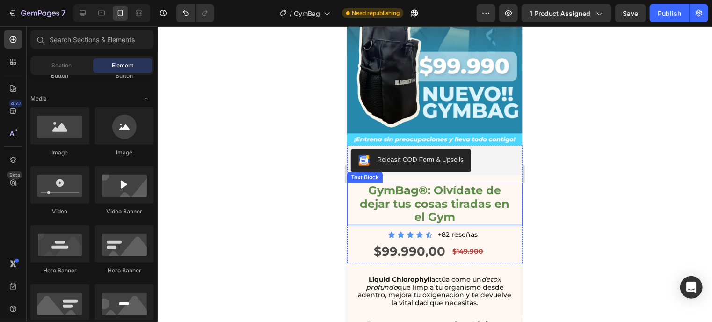
click at [373, 183] on strong "GymBag®: Olvídate de dejar tus cosas tiradas en el Gym" at bounding box center [435, 203] width 150 height 41
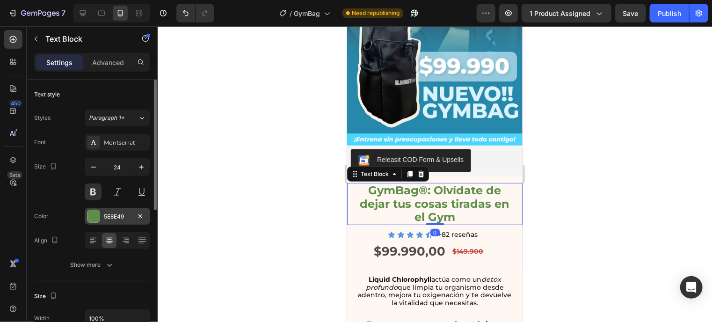
click at [87, 217] on div at bounding box center [93, 216] width 12 height 12
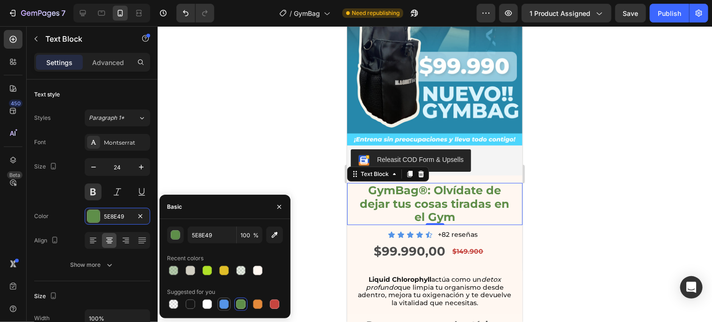
click at [228, 302] on div at bounding box center [223, 303] width 9 height 9
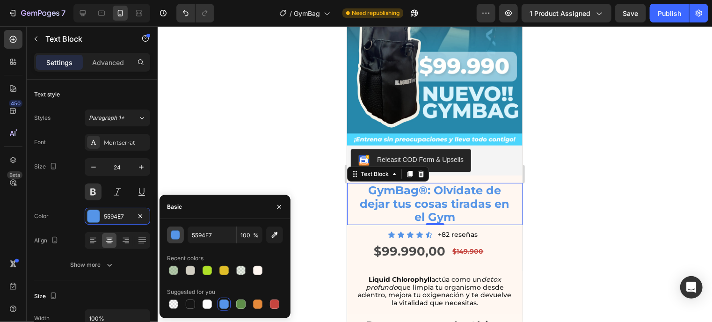
click at [176, 235] on div "button" at bounding box center [175, 235] width 9 height 9
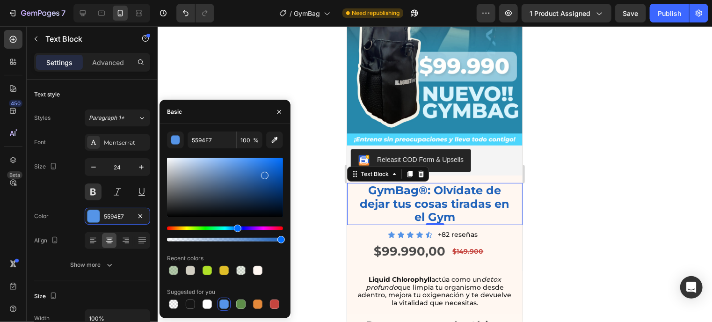
drag, startPoint x: 251, startPoint y: 163, endPoint x: 263, endPoint y: 174, distance: 15.9
click at [263, 174] on div at bounding box center [225, 187] width 116 height 59
type input "1F62BA"
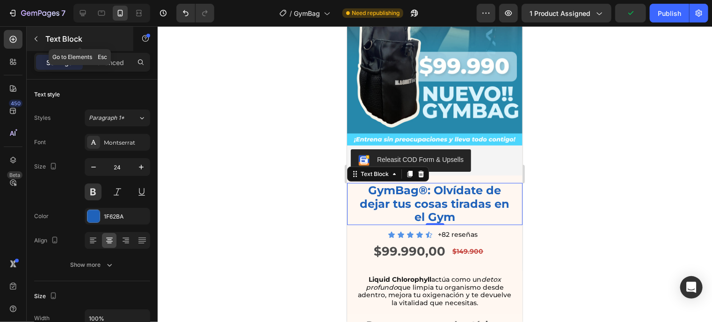
click at [33, 35] on icon "button" at bounding box center [35, 38] width 7 height 7
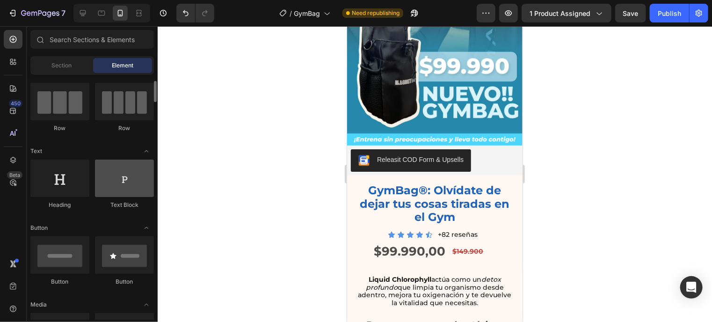
scroll to position [71, 0]
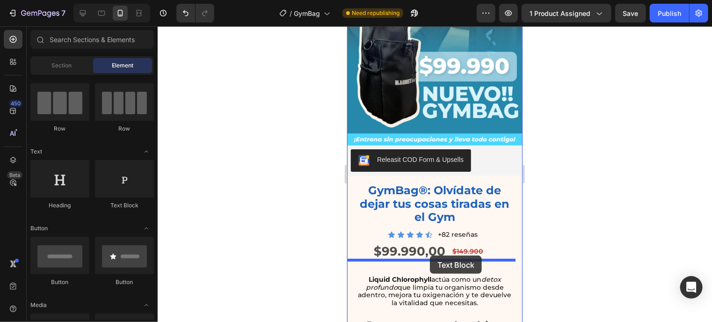
drag, startPoint x: 476, startPoint y: 214, endPoint x: 429, endPoint y: 255, distance: 61.9
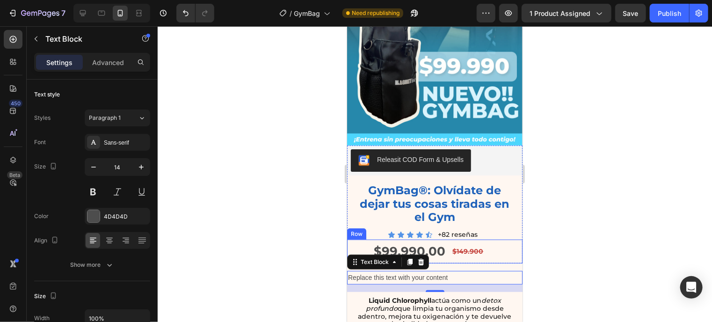
click at [444, 247] on div "$99.990,00 Product Price Product Price $149.900 Text Block Row" at bounding box center [434, 251] width 175 height 24
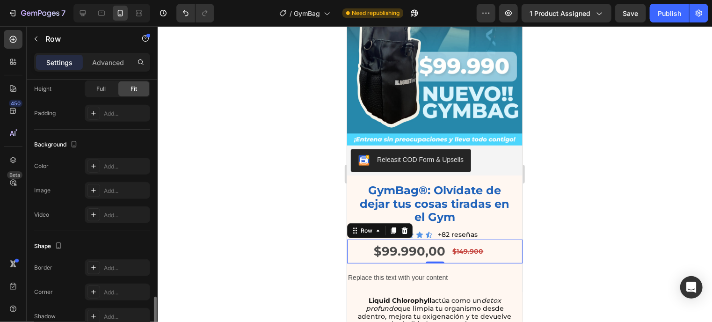
scroll to position [383, 0]
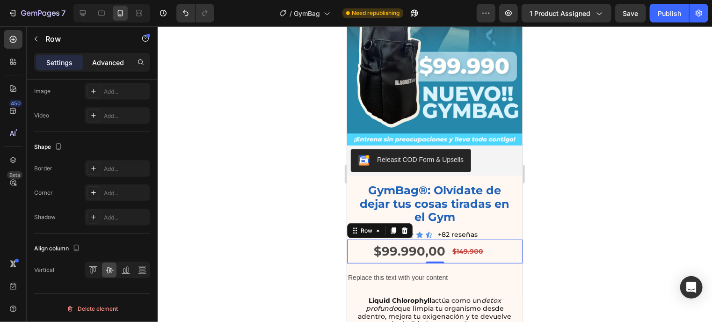
click at [100, 60] on p "Advanced" at bounding box center [108, 63] width 32 height 10
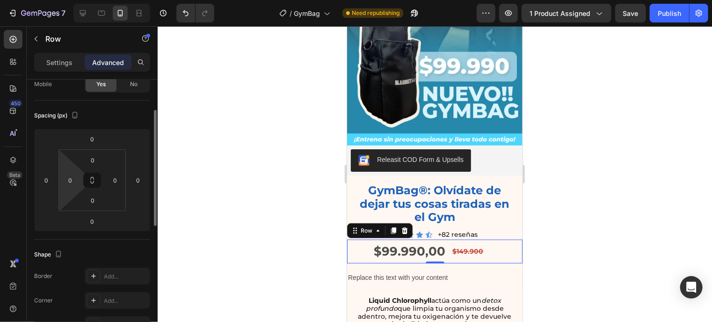
scroll to position [73, 0]
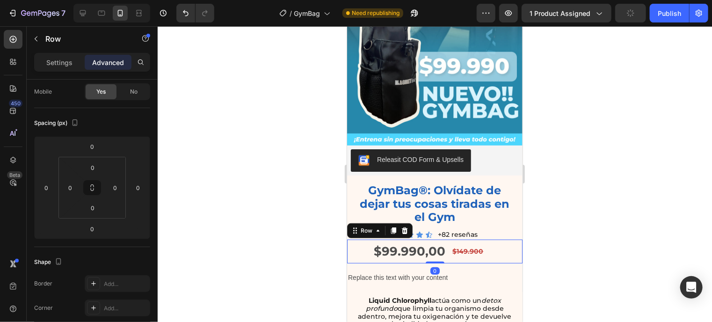
drag, startPoint x: 431, startPoint y: 251, endPoint x: 433, endPoint y: 241, distance: 10.1
click at [433, 241] on div "$99.990,00 Product Price Product Price $149.900 Text Block Row 0" at bounding box center [434, 251] width 175 height 24
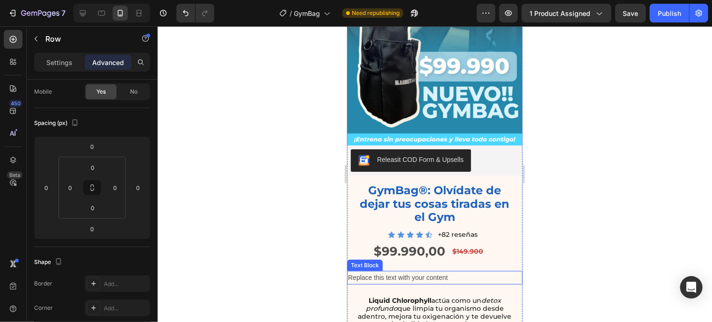
click at [456, 270] on div "Replace this text with your content" at bounding box center [434, 277] width 175 height 14
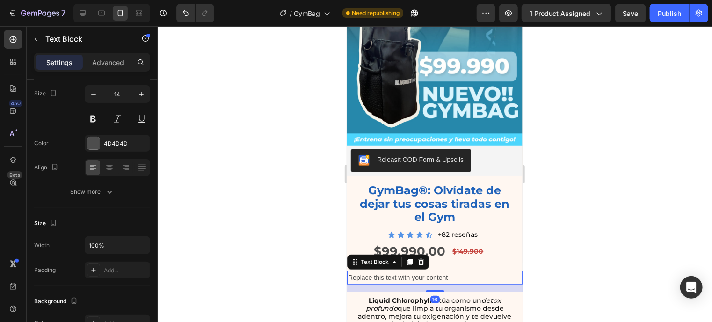
scroll to position [0, 0]
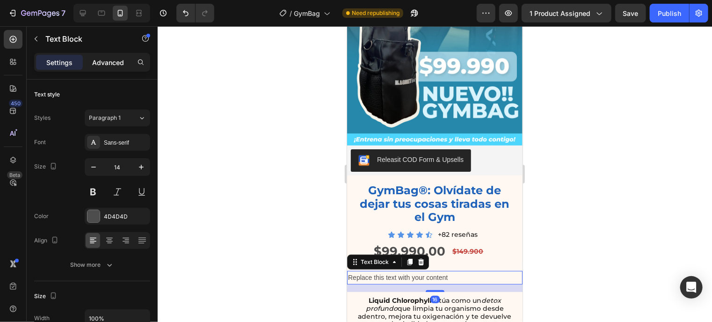
click at [100, 58] on p "Advanced" at bounding box center [108, 63] width 32 height 10
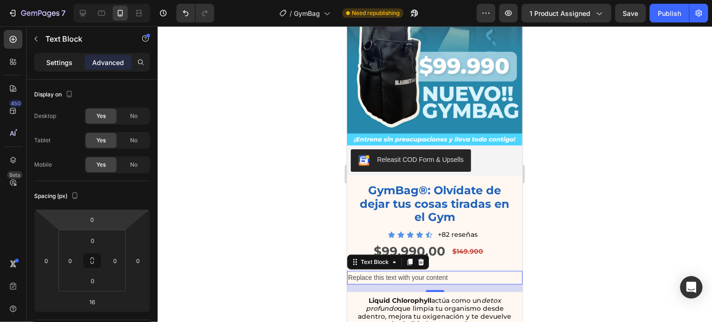
click at [67, 65] on p "Settings" at bounding box center [59, 63] width 26 height 10
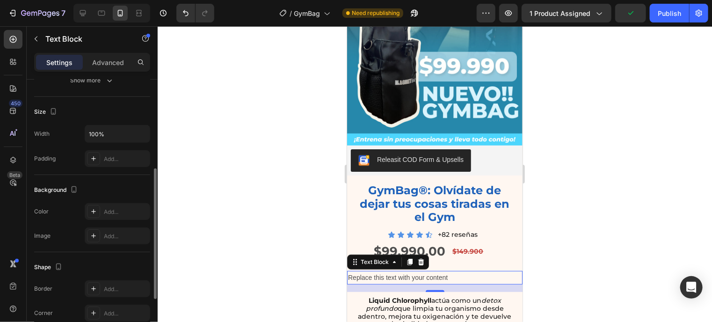
scroll to position [184, 0]
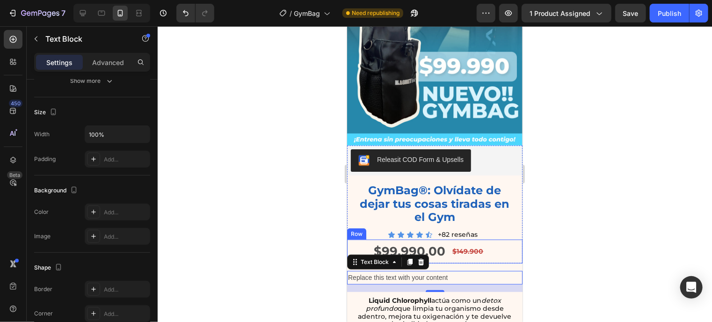
click at [442, 248] on div "$99.990,00 Product Price Product Price $149.900 Text Block Row" at bounding box center [434, 251] width 175 height 24
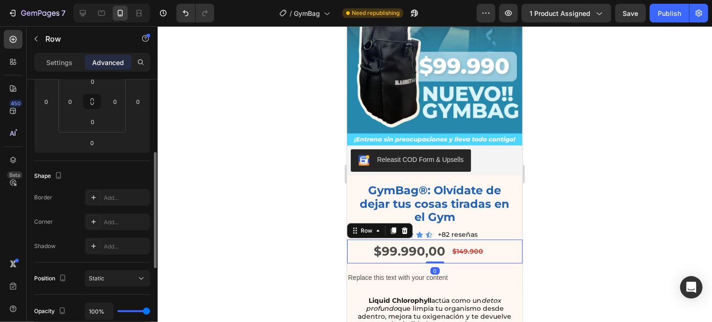
scroll to position [167, 0]
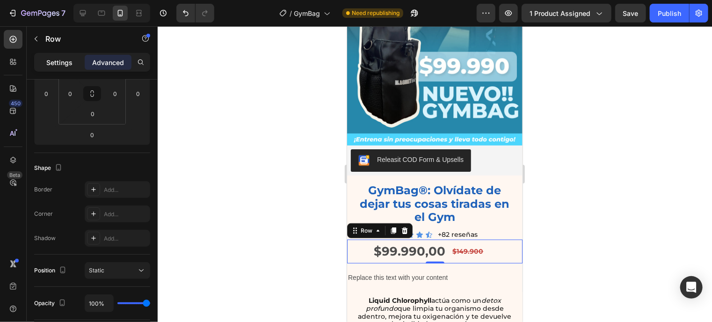
click at [60, 63] on p "Settings" at bounding box center [59, 63] width 26 height 10
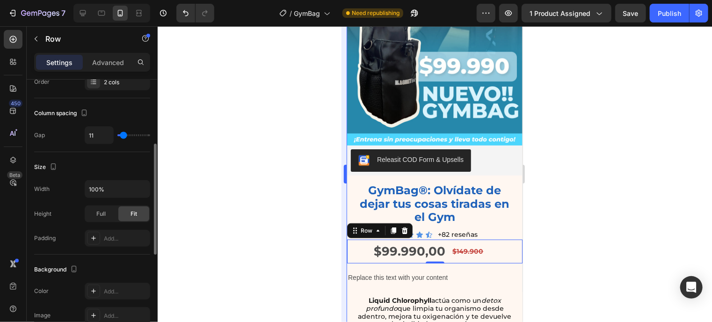
scroll to position [157, 0]
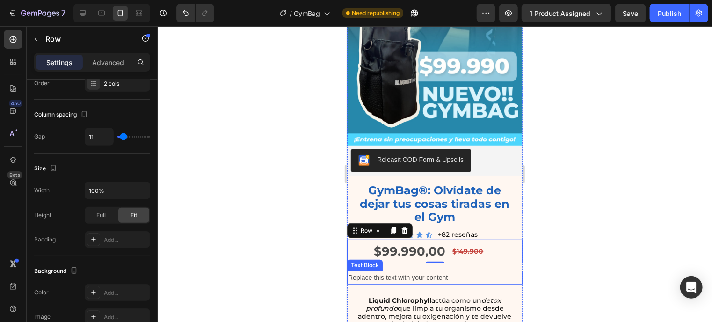
click at [421, 270] on div "Replace this text with your content" at bounding box center [434, 277] width 175 height 14
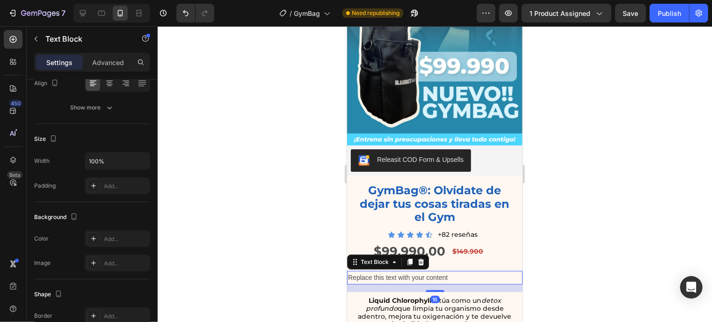
scroll to position [0, 0]
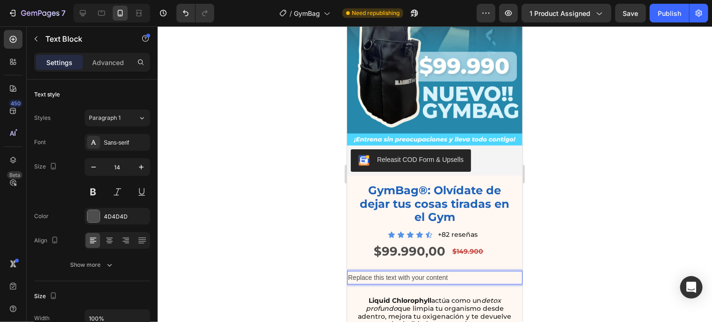
click at [369, 271] on div "Replace this text with your content" at bounding box center [434, 277] width 175 height 14
click at [369, 271] on p "Replace this text with your content" at bounding box center [434, 277] width 174 height 12
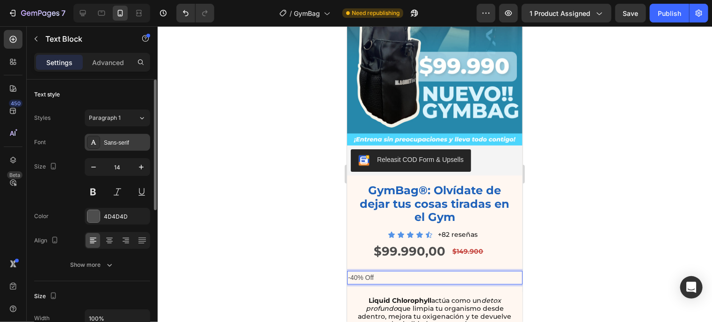
click at [110, 134] on div "Sans-serif" at bounding box center [117, 142] width 65 height 17
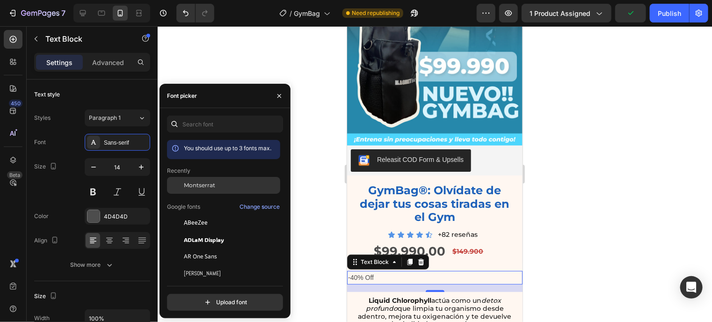
click at [207, 187] on span "Montserrat" at bounding box center [199, 185] width 31 height 8
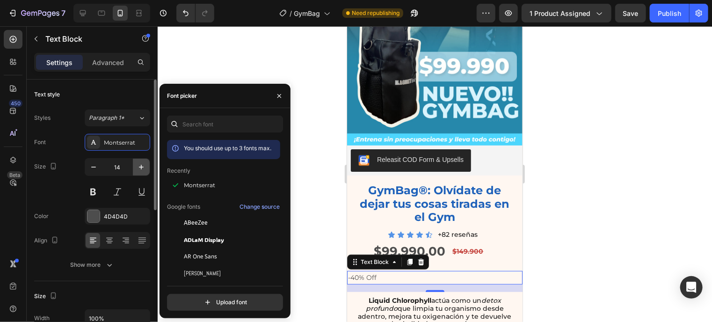
click at [137, 161] on button "button" at bounding box center [141, 167] width 17 height 17
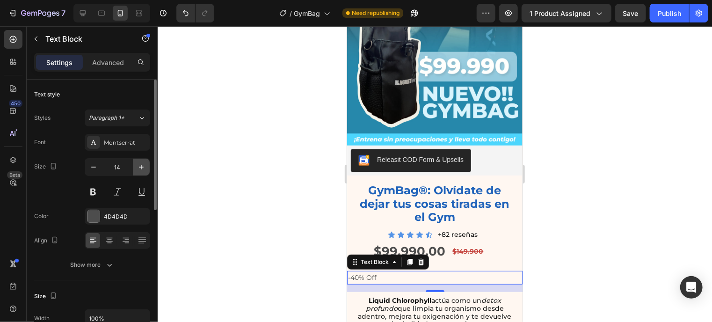
type input "15"
click at [109, 241] on icon at bounding box center [109, 241] width 7 height 1
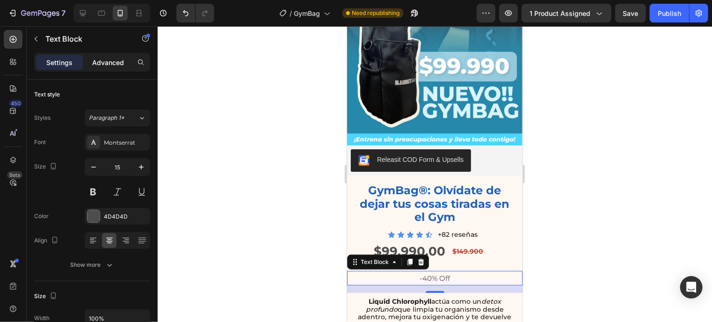
click at [116, 59] on p "Advanced" at bounding box center [108, 63] width 32 height 10
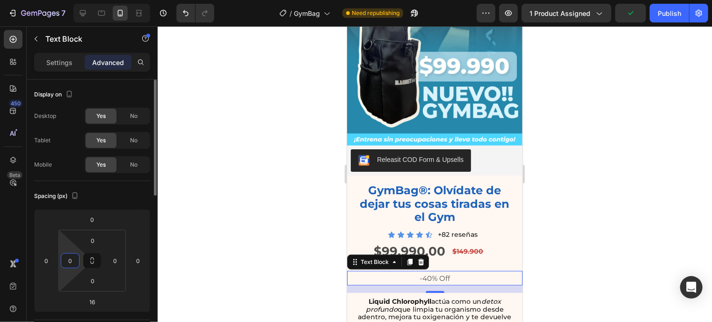
click at [80, 0] on html "7 Version history / GymBag Need republishing Preview 1 product assigned Publish…" at bounding box center [356, 0] width 712 height 0
click at [42, 264] on input "0" at bounding box center [46, 260] width 14 height 14
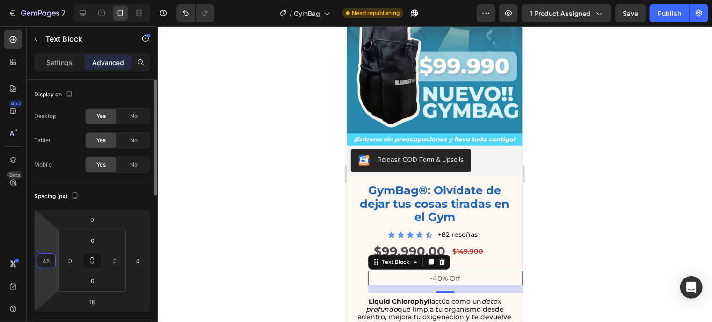
type input "4"
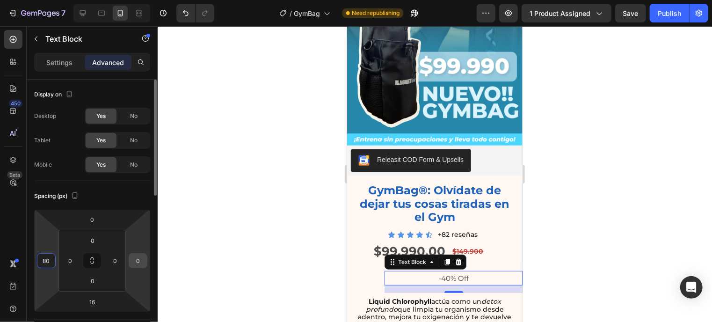
type input "80"
click at [135, 264] on input "0" at bounding box center [138, 260] width 14 height 14
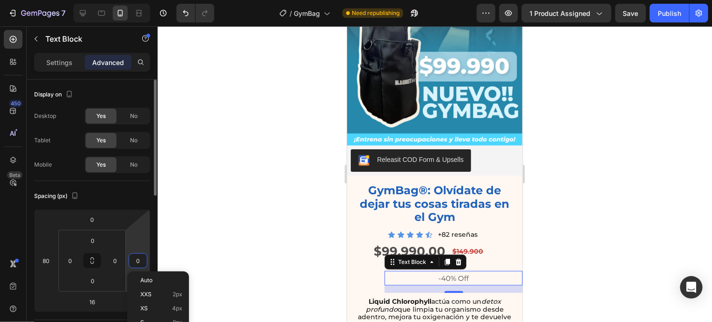
click at [135, 264] on input "0" at bounding box center [138, 260] width 14 height 14
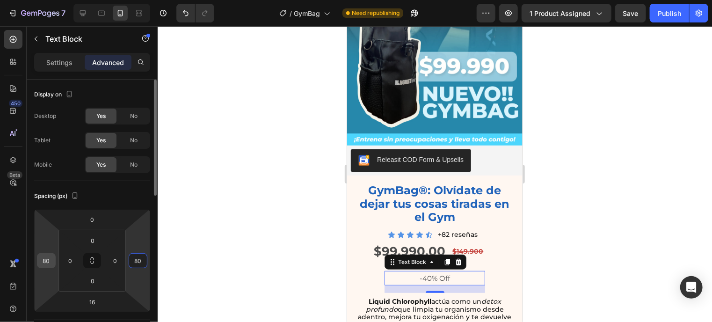
type input "80"
click at [47, 267] on input "80" at bounding box center [46, 260] width 14 height 14
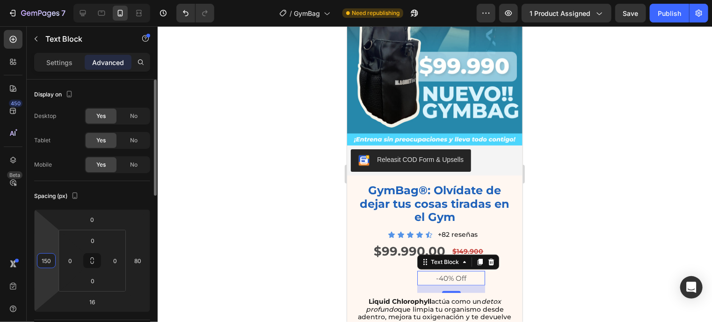
type input "150"
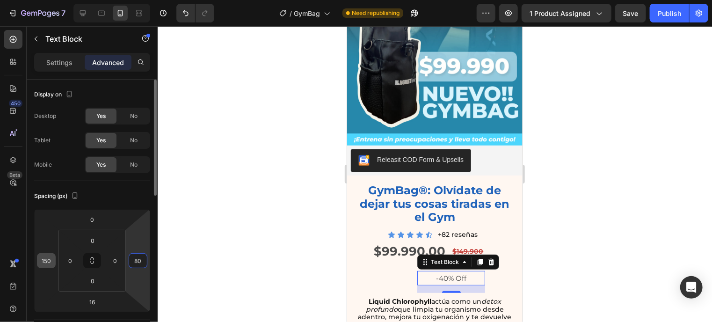
type input "0"
type input "150"
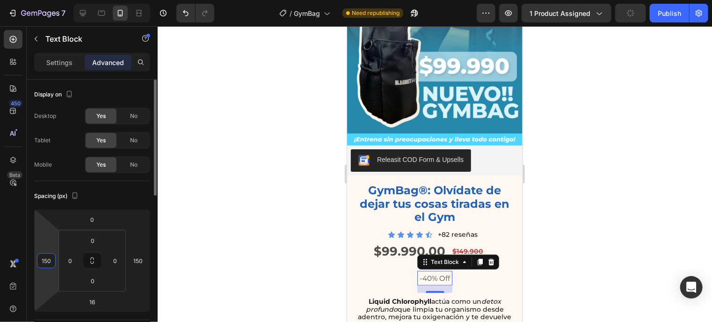
click at [47, 267] on input "150" at bounding box center [46, 260] width 14 height 14
type input "110"
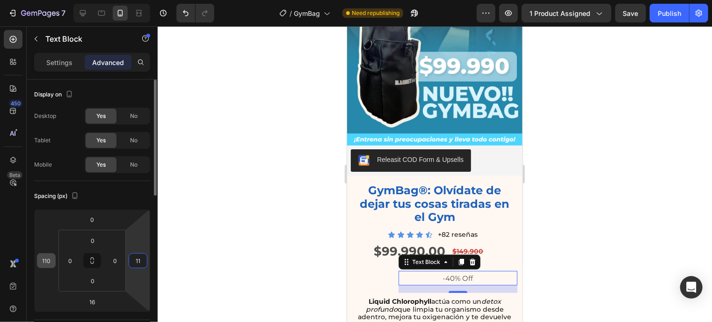
type input "110"
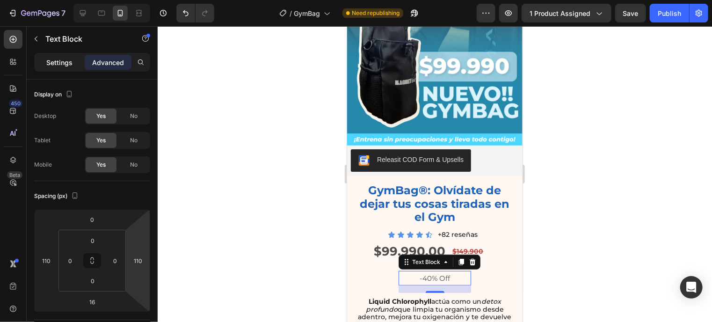
click at [56, 69] on div "Settings" at bounding box center [59, 62] width 47 height 15
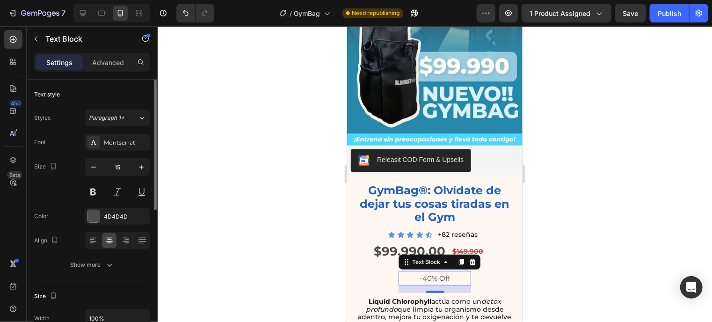
click at [70, 214] on div "Color 4D4D4D" at bounding box center [92, 216] width 116 height 17
click at [97, 219] on div at bounding box center [93, 216] width 12 height 12
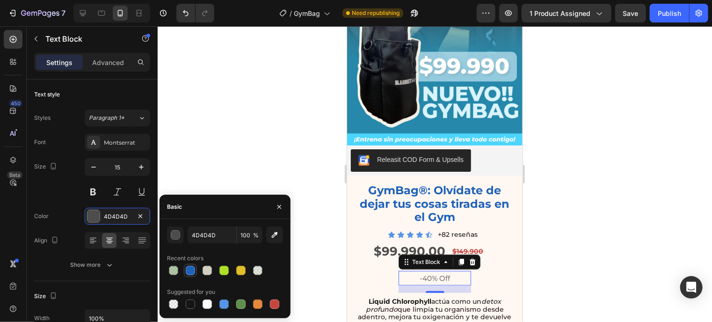
click at [190, 273] on div at bounding box center [190, 270] width 9 height 9
type input "1F62BA"
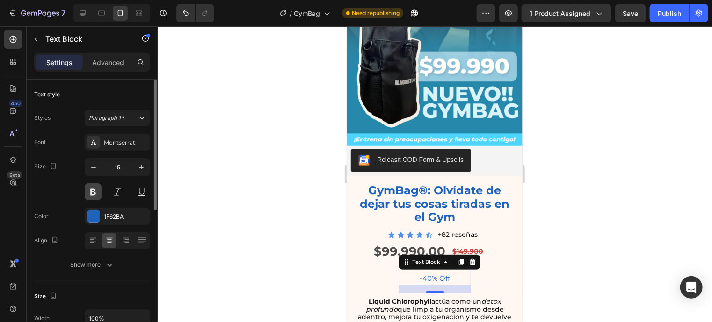
click at [94, 190] on button at bounding box center [93, 191] width 17 height 17
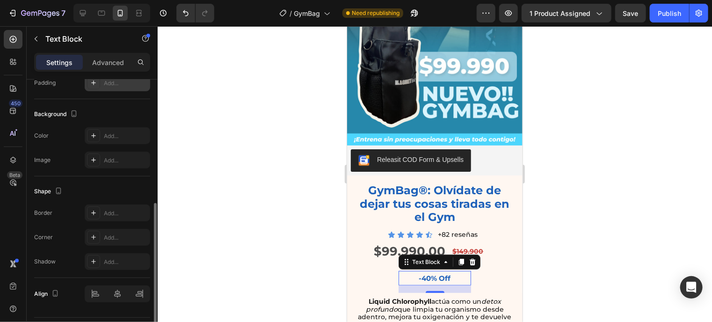
scroll to position [261, 0]
click at [96, 211] on icon at bounding box center [93, 211] width 7 height 7
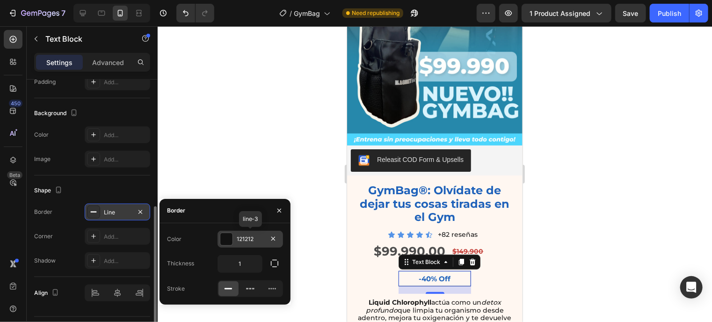
click at [229, 241] on div at bounding box center [226, 239] width 12 height 12
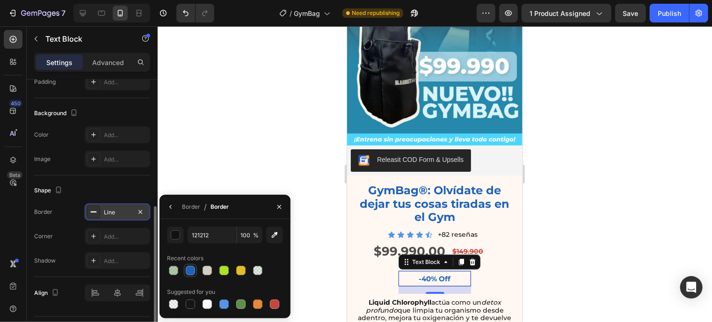
click at [189, 276] on div at bounding box center [190, 270] width 13 height 13
type input "1F62BA"
click at [189, 209] on div "Border" at bounding box center [191, 207] width 18 height 8
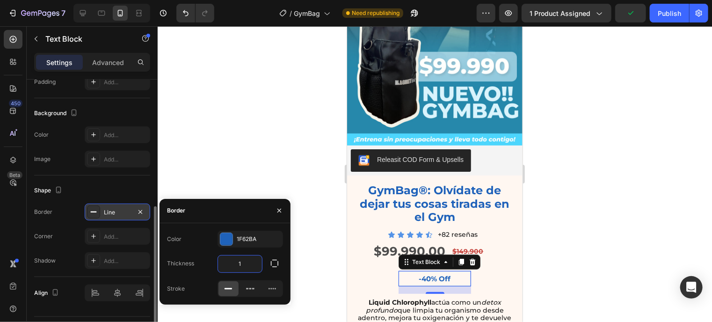
click at [255, 267] on input "1" at bounding box center [240, 263] width 44 height 17
type input "2"
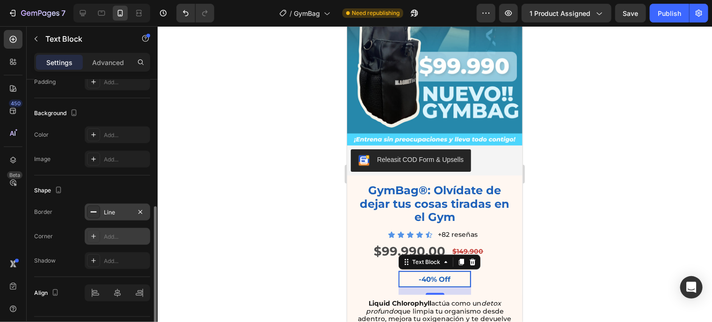
click at [112, 231] on div "Add..." at bounding box center [117, 236] width 65 height 17
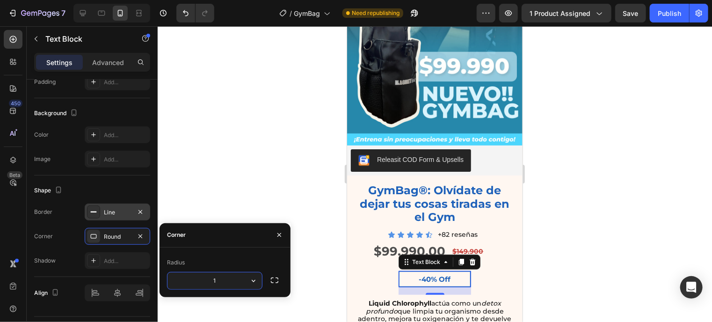
type input "15"
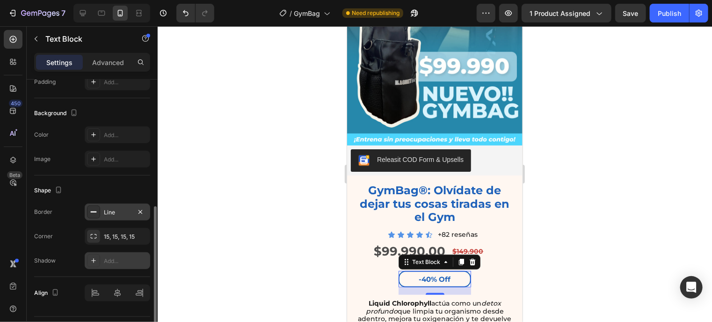
click at [105, 258] on div "Add..." at bounding box center [126, 261] width 44 height 8
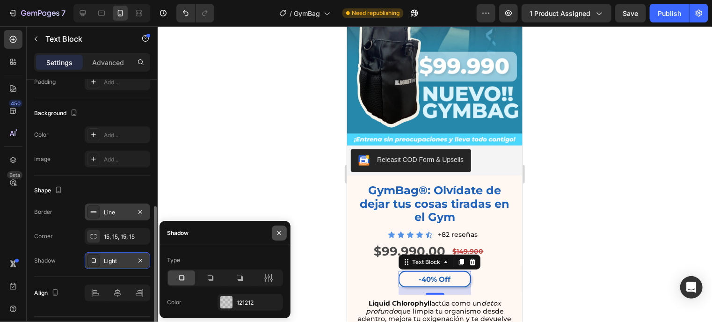
click at [282, 235] on icon "button" at bounding box center [278, 232] width 7 height 7
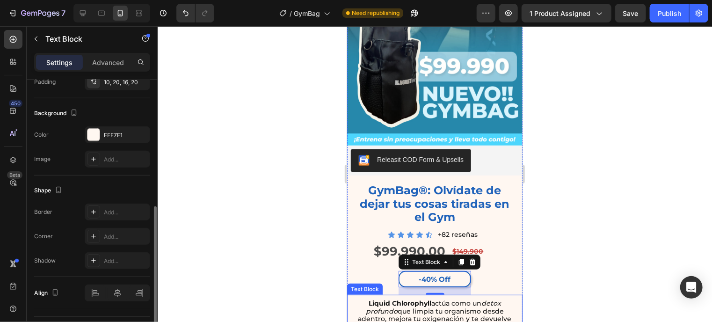
click at [480, 298] on icon "detox profundo" at bounding box center [432, 306] width 135 height 16
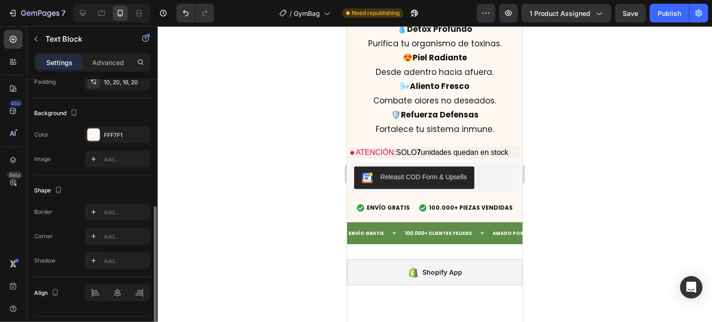
scroll to position [3723, 0]
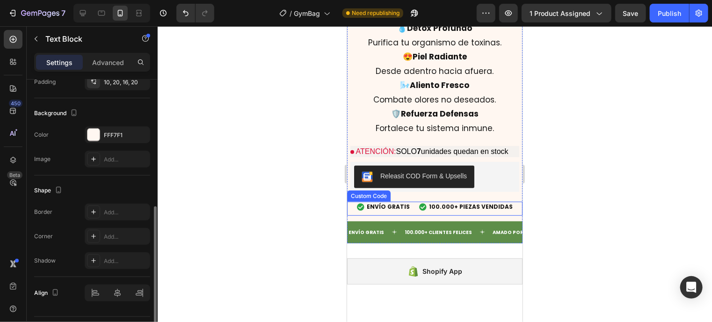
click at [353, 197] on div "ENVÍO GRATIS 100.000+ PIEZAS VENDIDAS" at bounding box center [434, 206] width 175 height 18
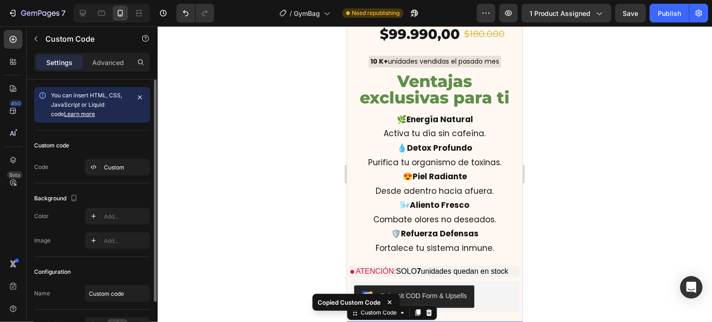
scroll to position [3603, 0]
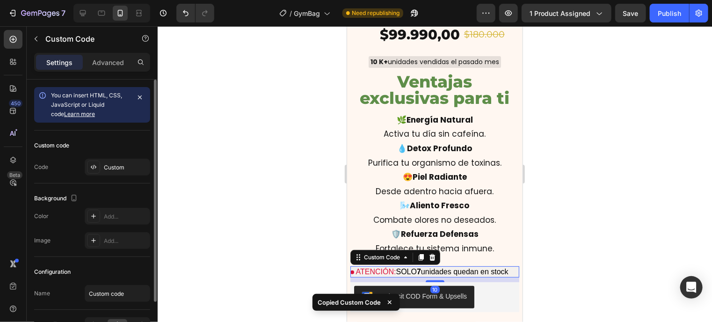
click at [455, 266] on p "ATENCIÓN: SOLO 7 unidades quedan en stock" at bounding box center [434, 271] width 169 height 11
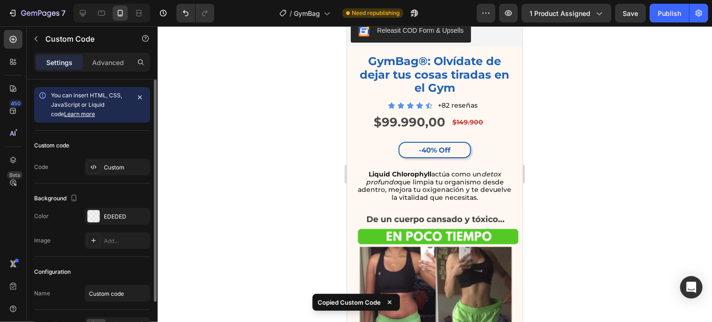
scroll to position [288, 0]
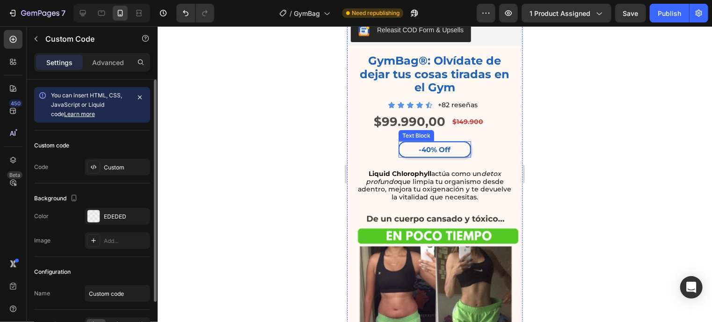
click at [461, 143] on p "-40% Off" at bounding box center [434, 149] width 69 height 13
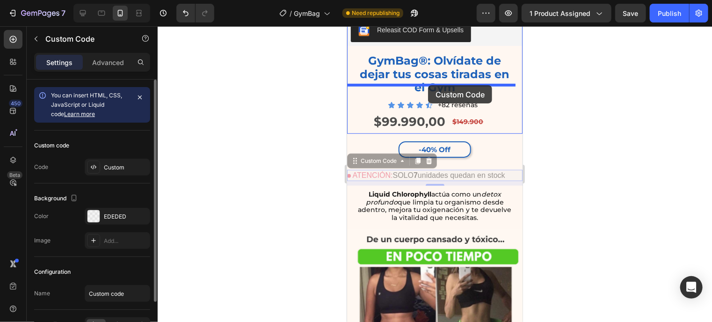
drag, startPoint x: 476, startPoint y: 161, endPoint x: 427, endPoint y: 85, distance: 90.8
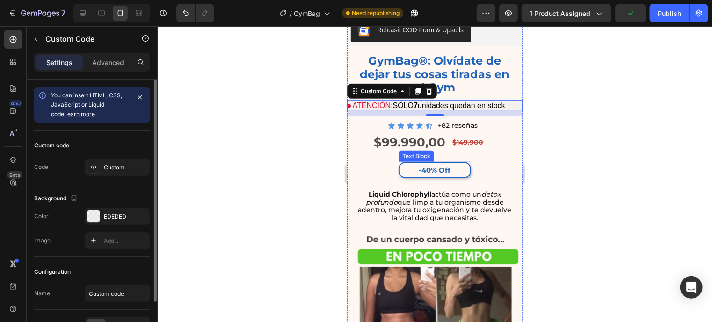
click at [400, 163] on p "-40% Off" at bounding box center [434, 169] width 69 height 13
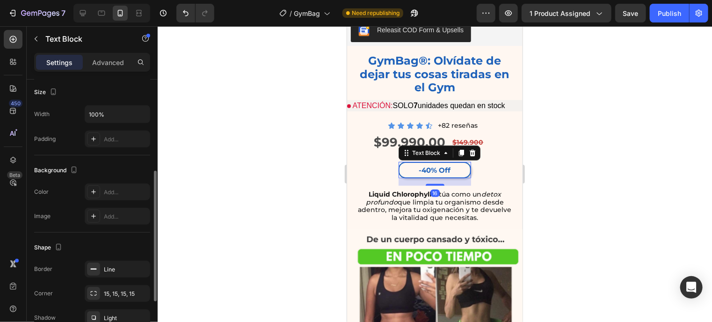
scroll to position [284, 0]
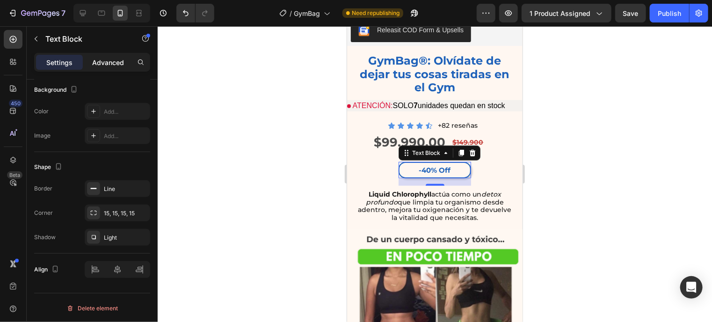
click at [106, 63] on p "Advanced" at bounding box center [108, 63] width 32 height 10
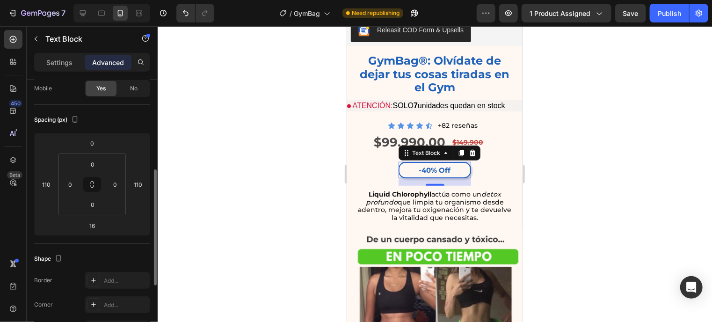
scroll to position [75, 0]
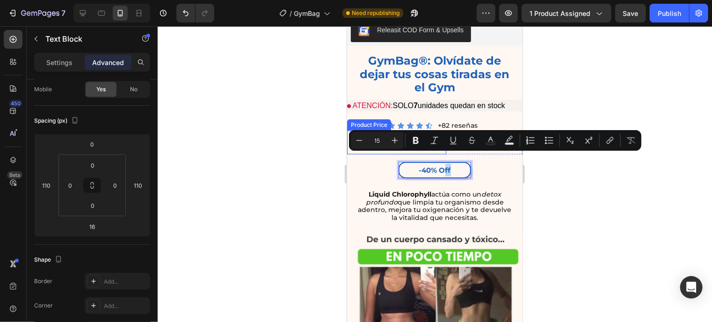
drag, startPoint x: 461, startPoint y: 157, endPoint x: 439, endPoint y: 140, distance: 27.7
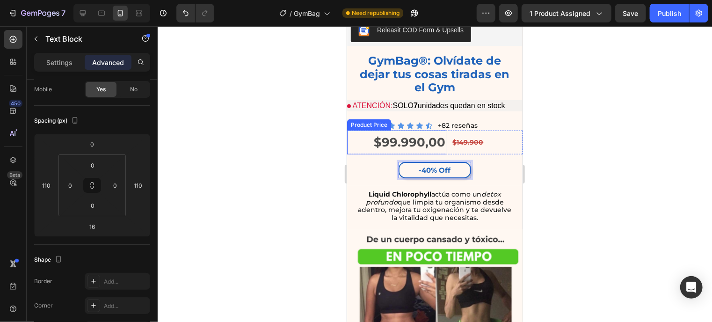
drag, startPoint x: 406, startPoint y: 164, endPoint x: 409, endPoint y: 143, distance: 21.2
click at [401, 163] on p "-40% Off" at bounding box center [434, 169] width 69 height 13
drag, startPoint x: 400, startPoint y: 164, endPoint x: 400, endPoint y: 144, distance: 19.6
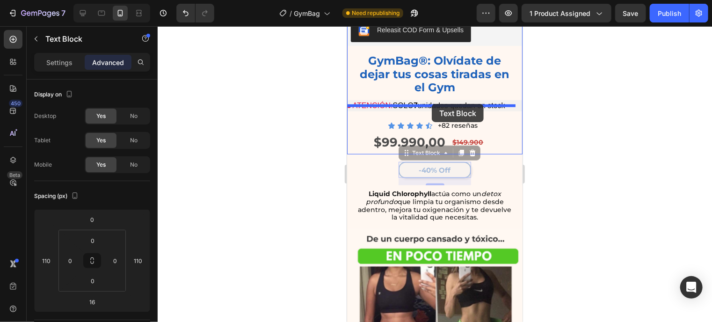
drag, startPoint x: 398, startPoint y: 166, endPoint x: 431, endPoint y: 103, distance: 70.7
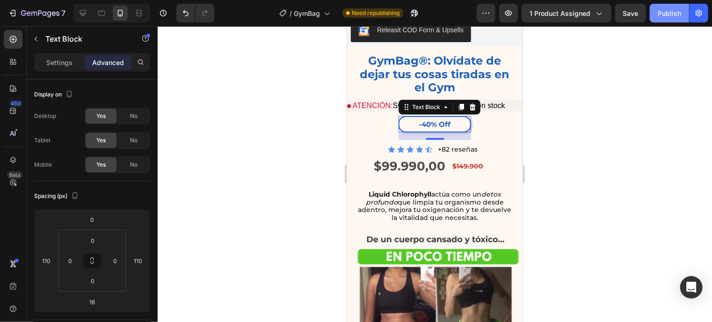
click at [672, 18] on button "Publish" at bounding box center [669, 13] width 39 height 19
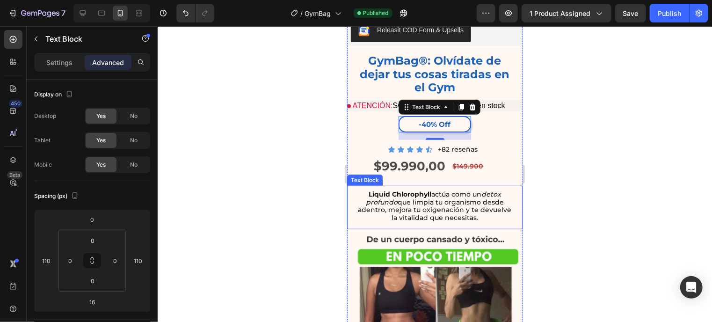
click at [384, 189] on icon "detox profundo" at bounding box center [432, 197] width 135 height 16
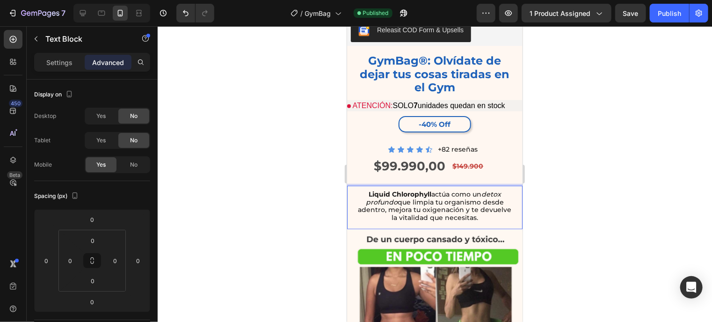
click at [384, 189] on icon "detox profundo" at bounding box center [432, 197] width 135 height 16
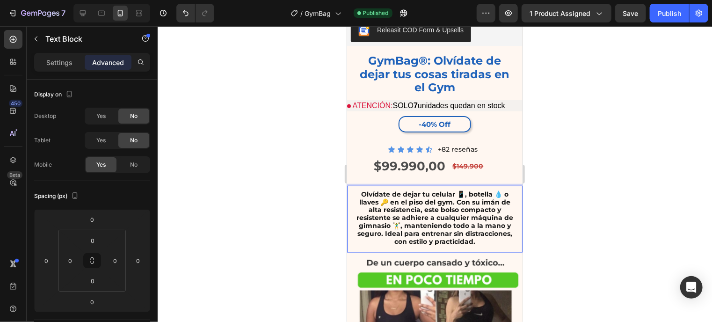
click at [407, 201] on strong "Olvídate de dejar tu celular 📱, botella 💧 o llaves 🔑 en el piso del gym. Con su…" at bounding box center [434, 217] width 157 height 56
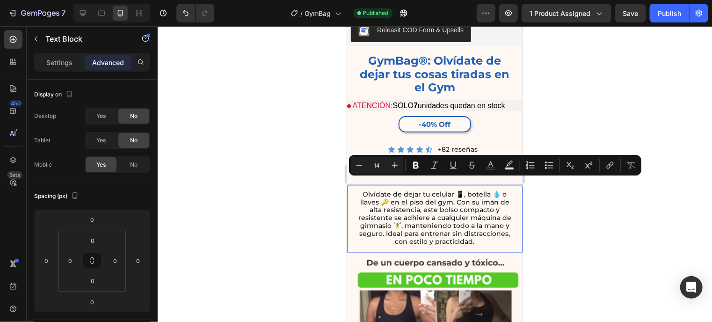
click at [407, 201] on p "Olvídate de dejar tu celular 📱, botella 💧 o llaves 🔑 en el piso del gym. Con su…" at bounding box center [434, 217] width 157 height 55
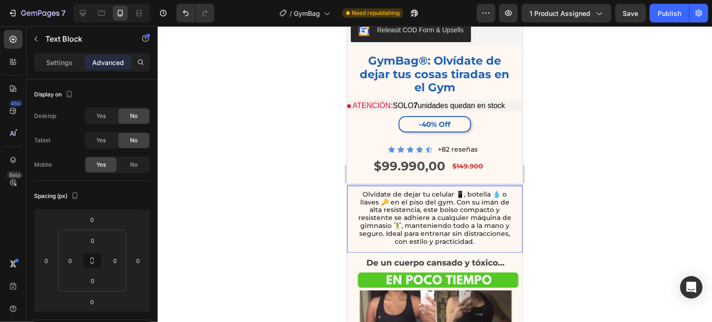
click at [417, 195] on p "Olvídate de dejar tu celular 📱, botella 💧 o llaves 🔑 en el piso del gym. Con su…" at bounding box center [434, 217] width 157 height 55
drag, startPoint x: 356, startPoint y: 205, endPoint x: 388, endPoint y: 214, distance: 33.5
click at [388, 214] on p "Olvídate de dejar tu celular 📱, botella 💧 o llaves 🔑 en el piso del gym. Con su…" at bounding box center [434, 217] width 157 height 55
drag, startPoint x: 418, startPoint y: 220, endPoint x: 512, endPoint y: 233, distance: 94.9
click at [512, 233] on div "Olvídate de dejar tu celular 📱, botella 💧 o llaves 🔑 en el piso del gym. Con su…" at bounding box center [434, 218] width 175 height 67
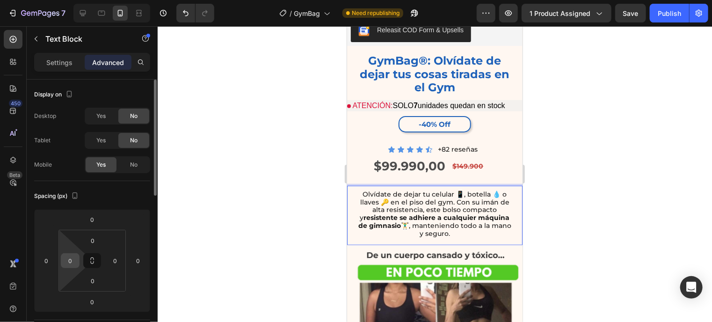
click at [62, 259] on div "0" at bounding box center [70, 260] width 19 height 15
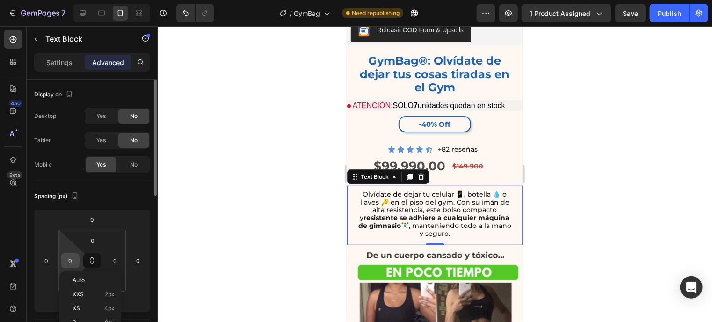
click at [71, 259] on input "0" at bounding box center [70, 260] width 14 height 14
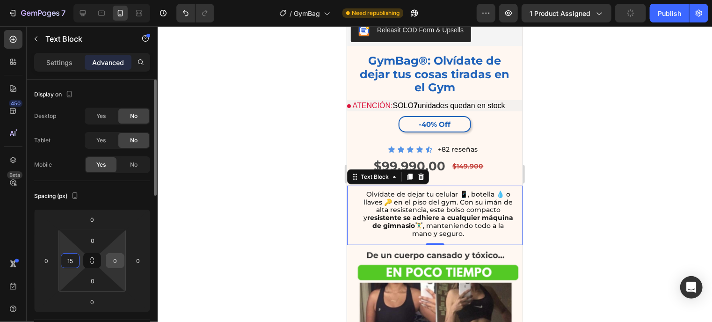
type input "15"
click at [114, 263] on input "0" at bounding box center [115, 260] width 14 height 14
type input "15"
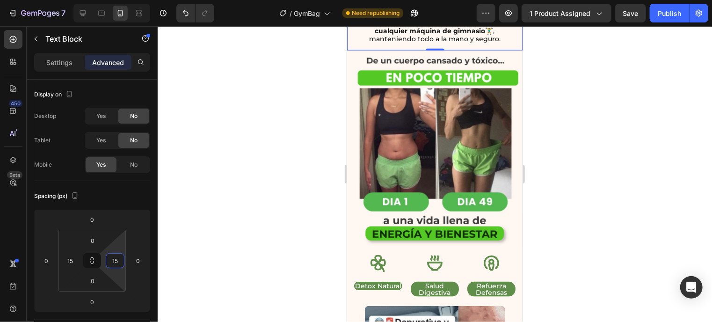
scroll to position [483, 0]
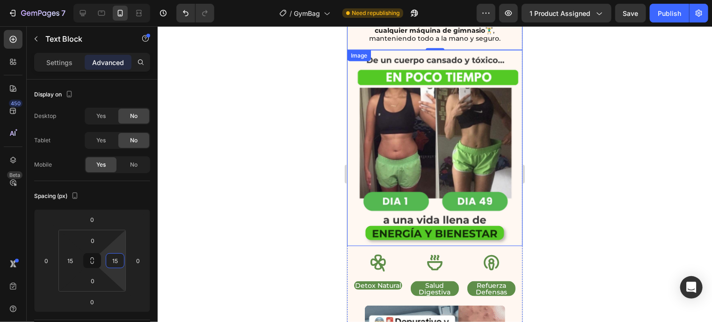
click at [471, 149] on img at bounding box center [434, 148] width 175 height 196
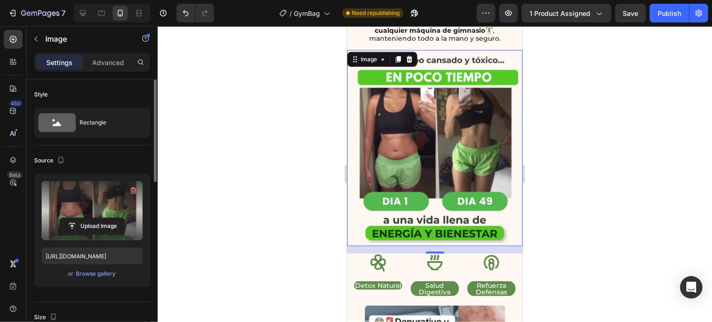
click at [78, 203] on label at bounding box center [92, 210] width 101 height 59
click at [78, 218] on input "file" at bounding box center [92, 226] width 65 height 16
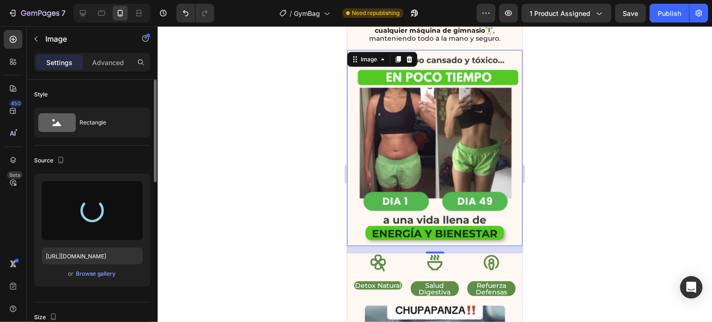
type input "[URL][DOMAIN_NAME]"
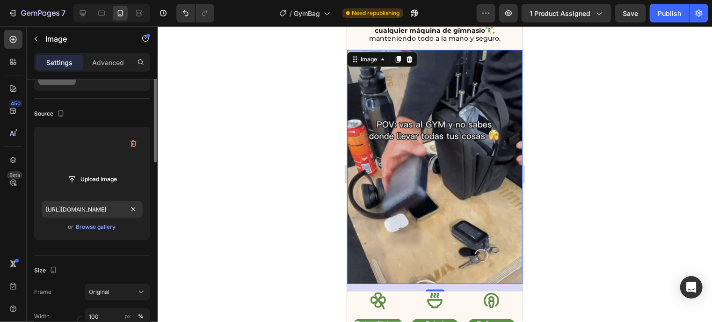
scroll to position [0, 0]
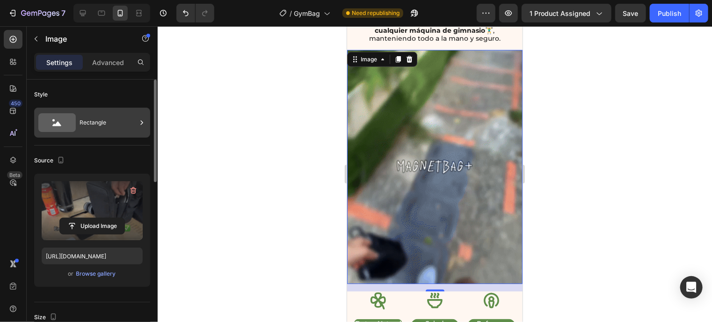
click at [109, 121] on div "Rectangle" at bounding box center [108, 123] width 57 height 22
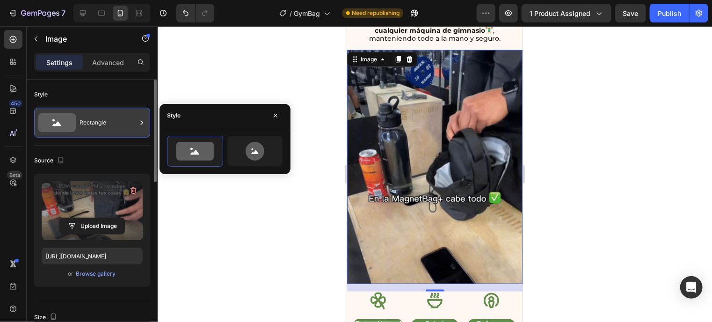
click at [109, 121] on div "Rectangle" at bounding box center [108, 123] width 57 height 22
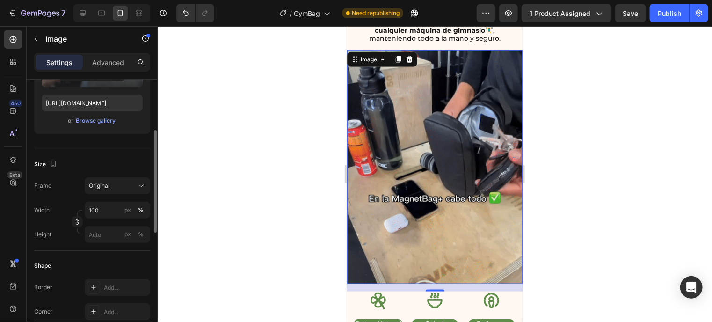
scroll to position [153, 0]
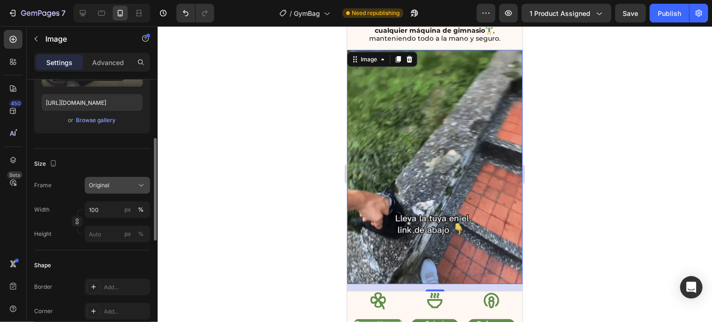
click at [117, 183] on div "Original" at bounding box center [112, 185] width 46 height 8
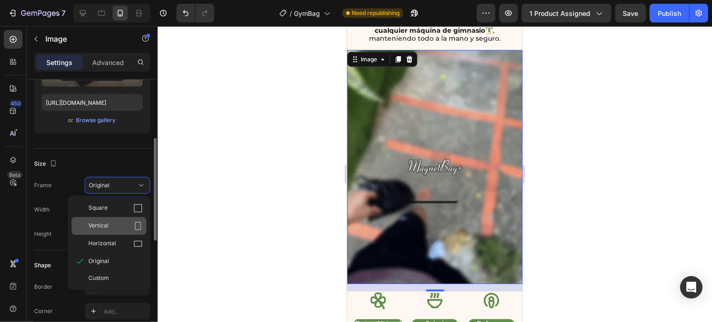
click at [140, 219] on div "Vertical" at bounding box center [109, 226] width 75 height 18
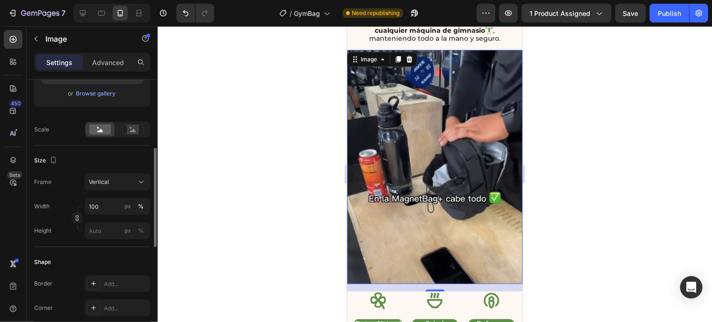
scroll to position [184, 0]
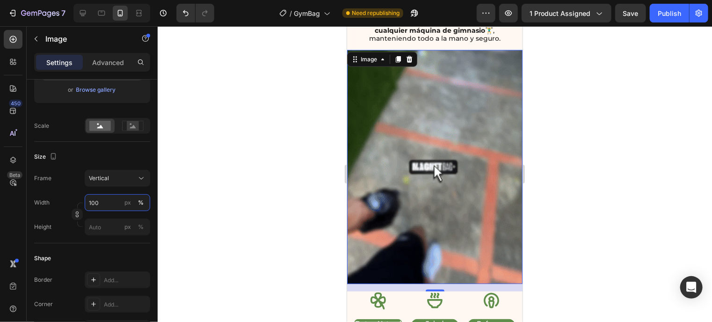
click at [95, 200] on input "100" at bounding box center [117, 202] width 65 height 17
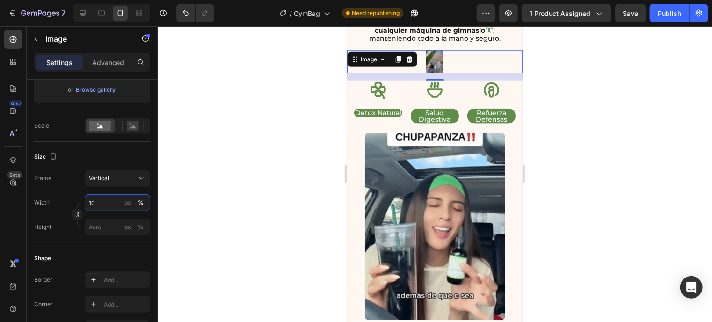
type input "1"
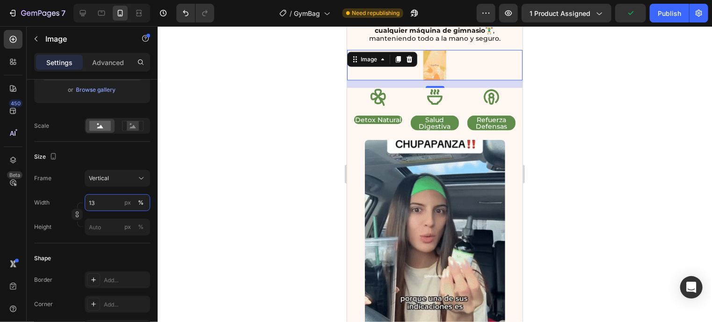
type input "1"
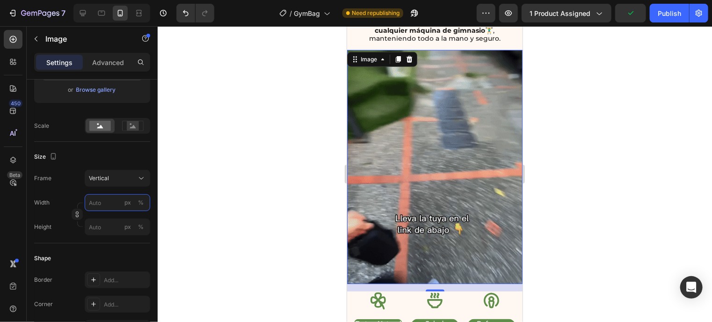
type input "3"
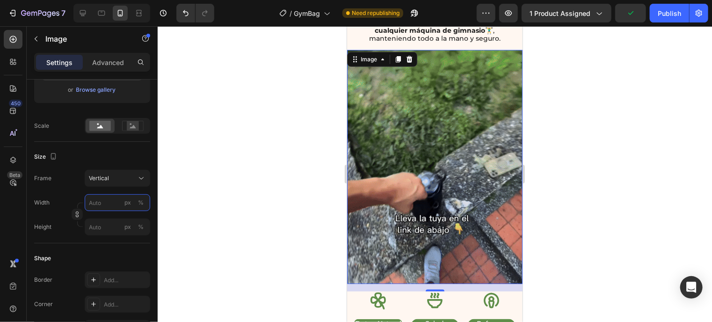
type input "4"
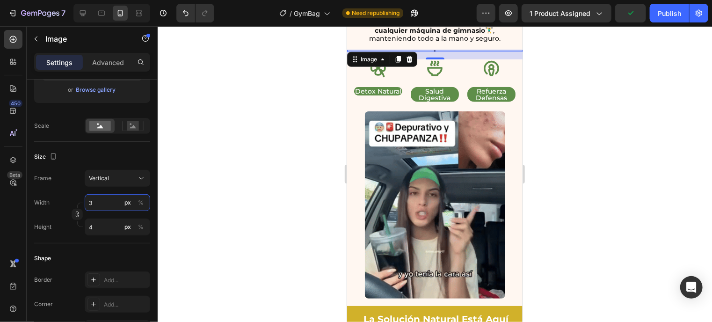
type input "30"
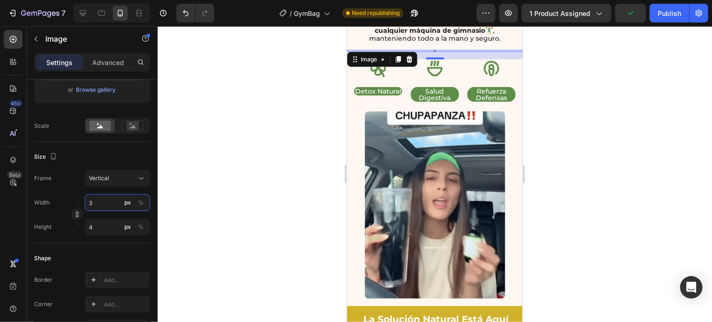
type input "40"
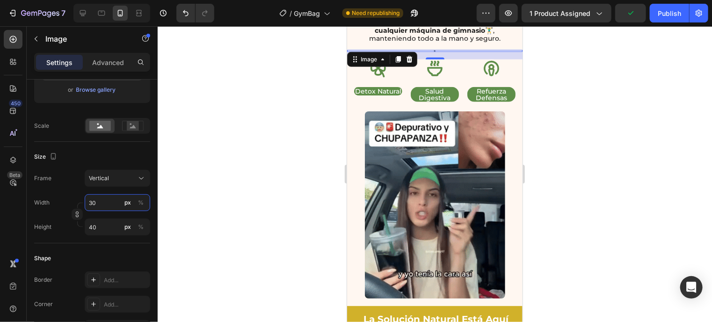
type input "300"
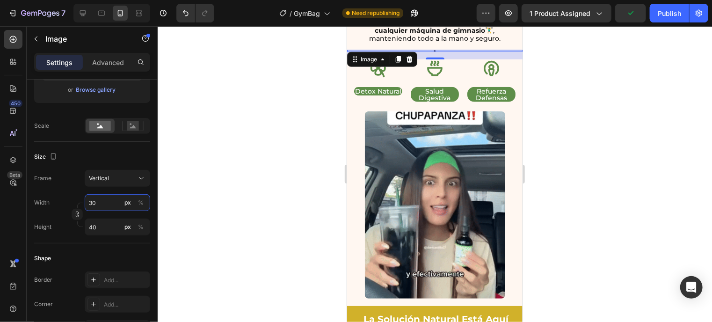
type input "400"
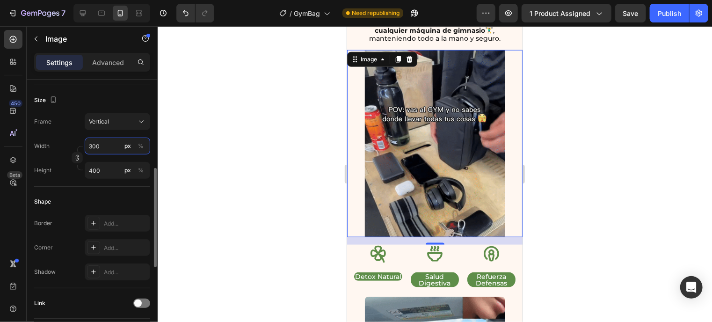
scroll to position [250, 0]
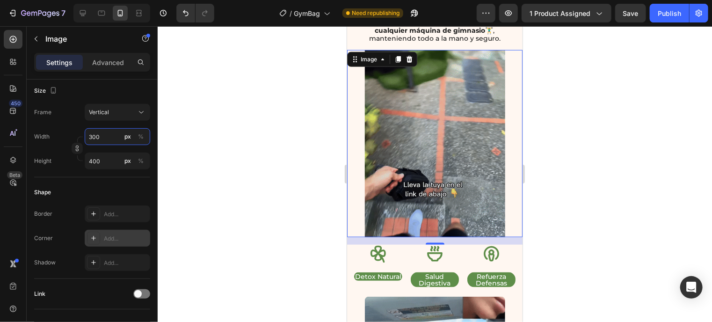
type input "300"
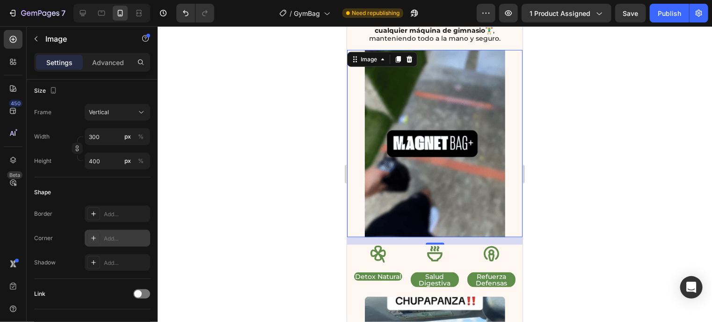
click at [119, 232] on div "Add..." at bounding box center [117, 238] width 65 height 17
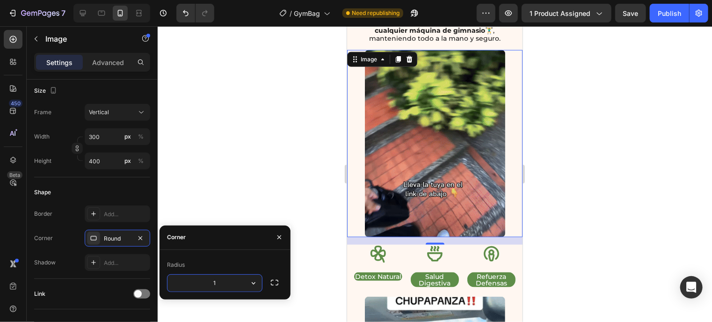
type input "15"
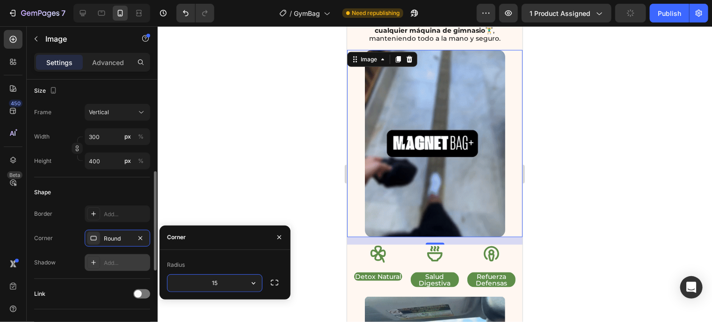
click at [118, 262] on div "Add..." at bounding box center [126, 263] width 44 height 8
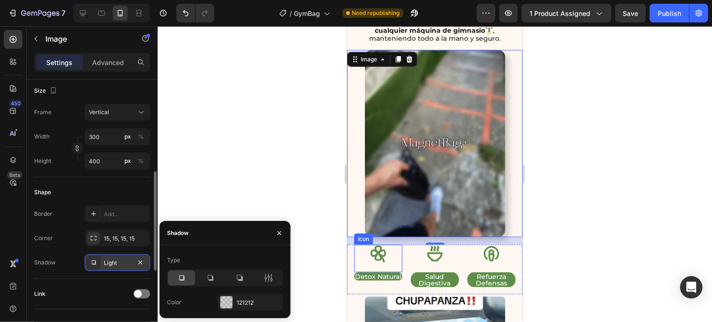
click at [370, 245] on icon at bounding box center [377, 253] width 15 height 17
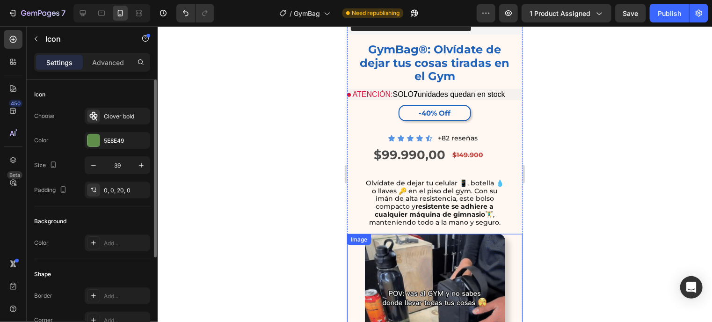
scroll to position [299, 0]
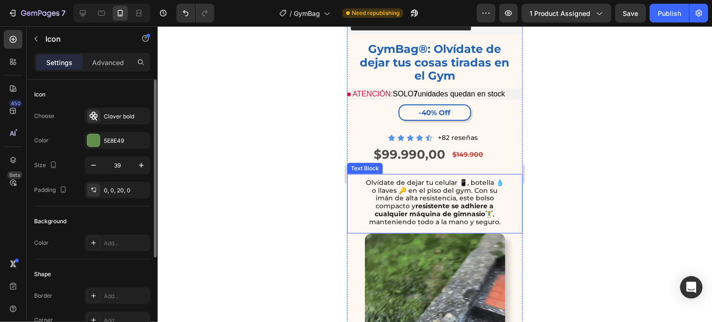
click at [457, 178] on p "Olvídate de dejar tu celular 📱, botella 💧 o llaves 🔑 en el piso del gym. Con su…" at bounding box center [434, 201] width 143 height 47
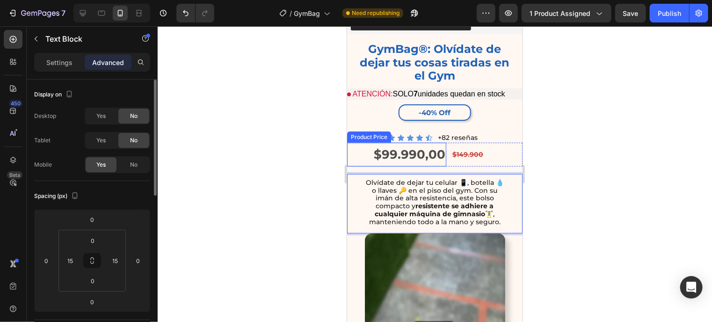
drag, startPoint x: 442, startPoint y: 173, endPoint x: 441, endPoint y: 156, distance: 16.9
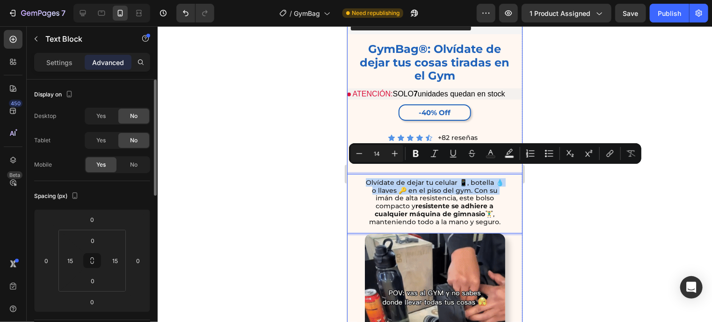
drag, startPoint x: 354, startPoint y: 184, endPoint x: 354, endPoint y: 165, distance: 19.2
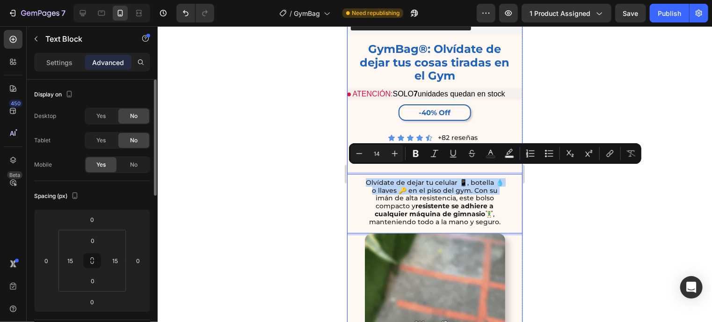
click at [354, 174] on div "Olvídate de dejar tu celular 📱, botella 💧 o llaves 🔑 en el piso del gym. Con su…" at bounding box center [434, 203] width 161 height 59
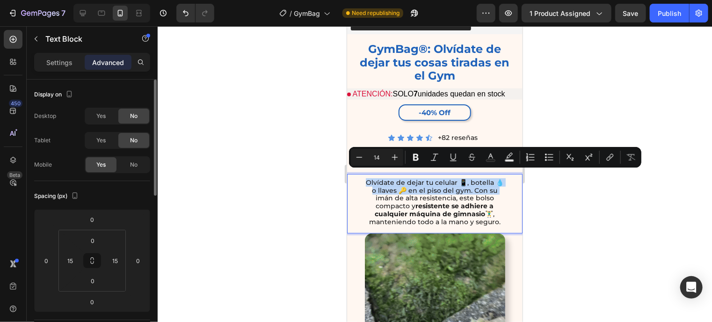
scroll to position [296, 0]
